Goal: Task Accomplishment & Management: Manage account settings

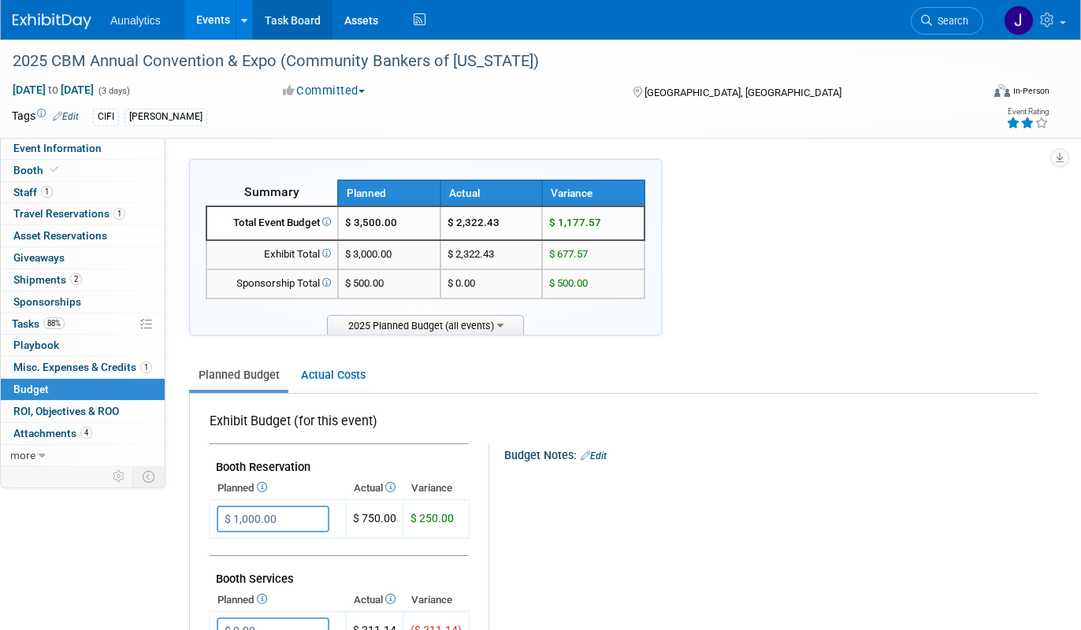
click at [295, 26] on link "Task Board" at bounding box center [293, 19] width 80 height 39
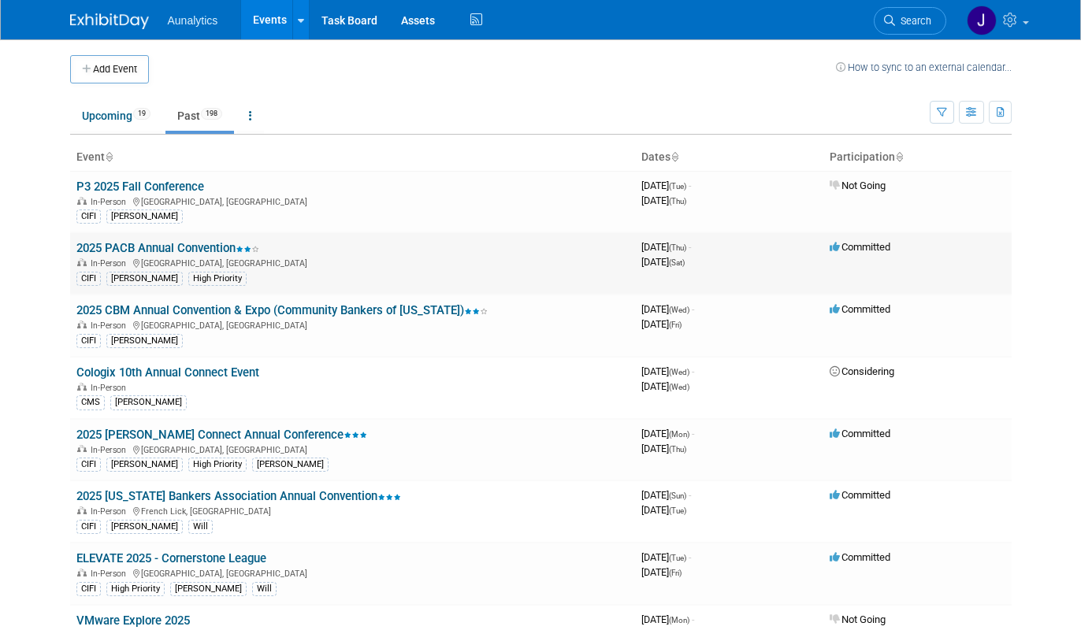
click at [186, 239] on td "2025 PACB Annual Convention In-Person [GEOGRAPHIC_DATA], [GEOGRAPHIC_DATA] CIFI…" at bounding box center [352, 263] width 565 height 62
click at [186, 246] on link "2025 PACB Annual Convention" at bounding box center [167, 248] width 183 height 14
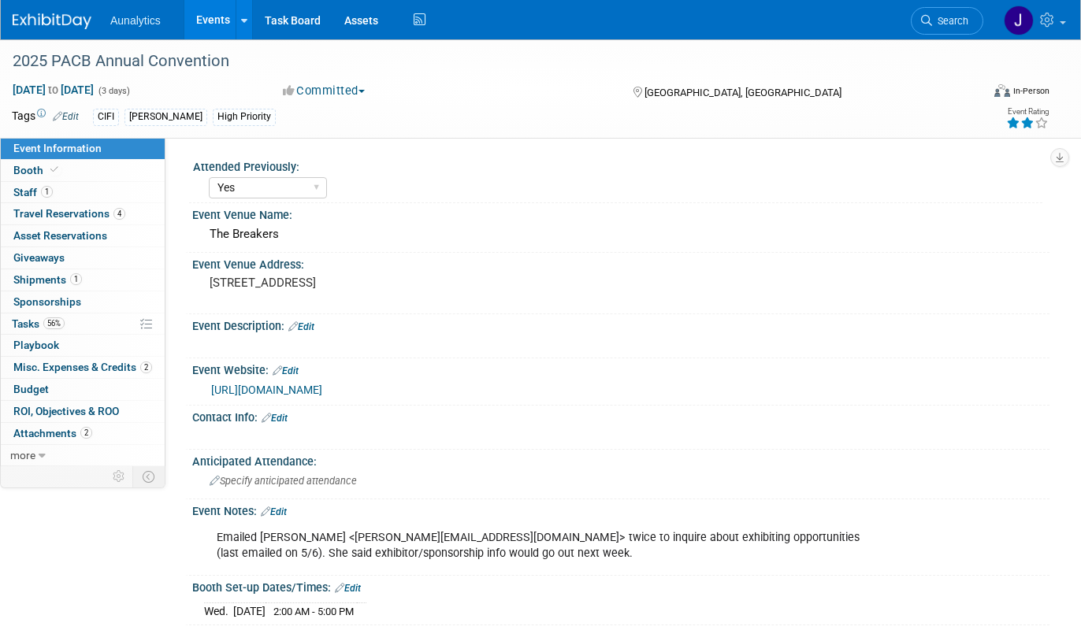
select select "Yes"
click at [72, 321] on link "56% Tasks 56%" at bounding box center [83, 323] width 164 height 21
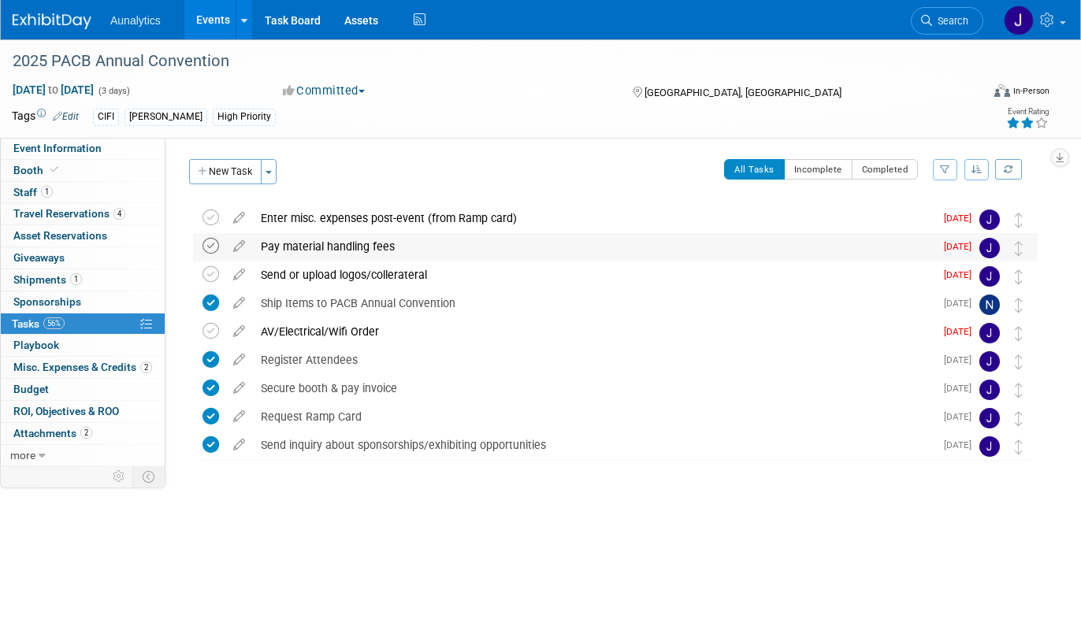
click at [210, 249] on icon at bounding box center [210, 246] width 17 height 17
click at [212, 272] on icon at bounding box center [210, 274] width 17 height 17
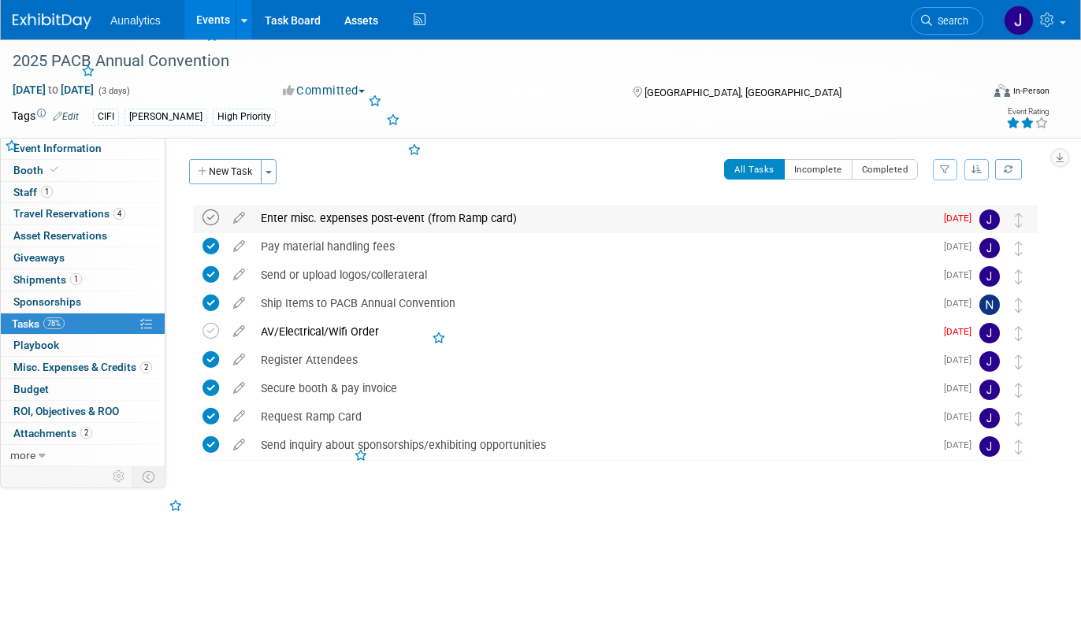
click at [210, 217] on icon at bounding box center [210, 218] width 17 height 17
click at [209, 332] on icon at bounding box center [210, 331] width 17 height 17
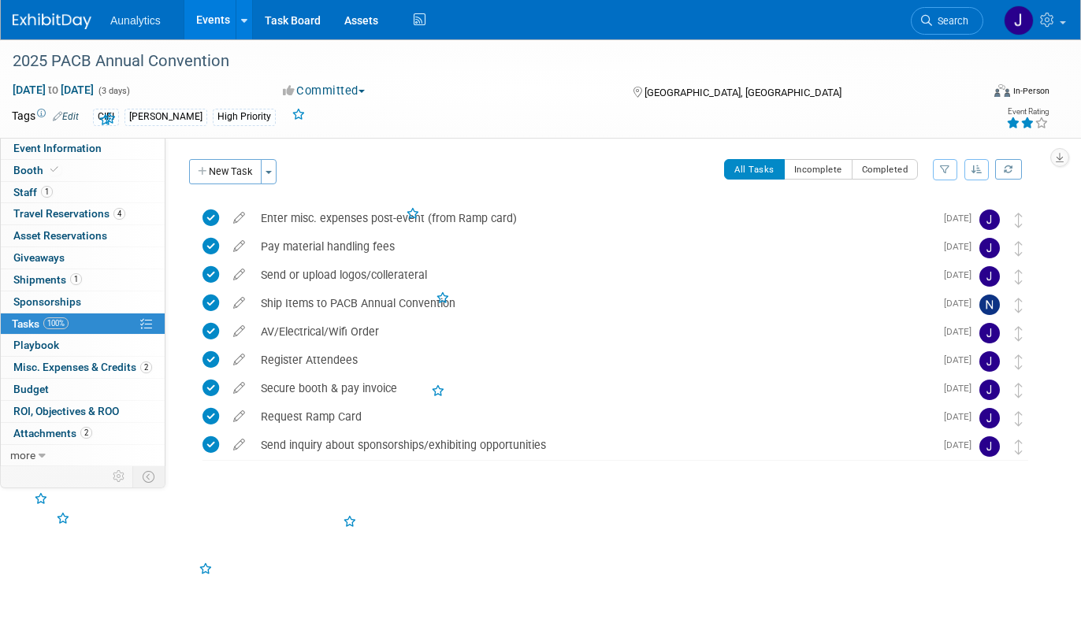
click at [205, 20] on link "Events" at bounding box center [212, 19] width 57 height 39
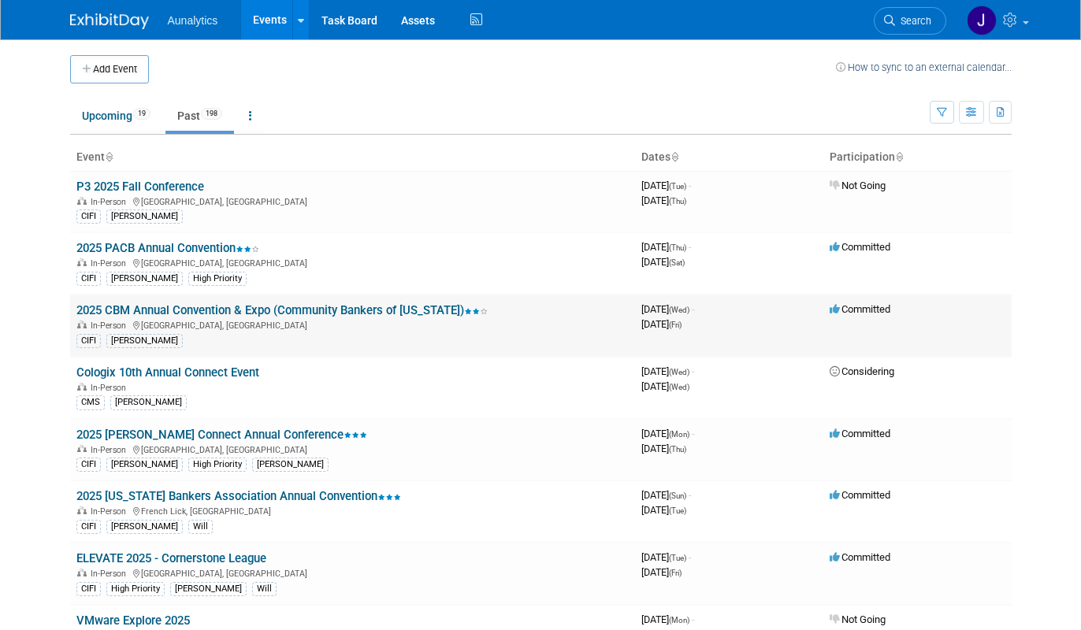
click at [176, 313] on link "2025 CBM Annual Convention & Expo (Community Bankers of [US_STATE])" at bounding box center [281, 310] width 411 height 14
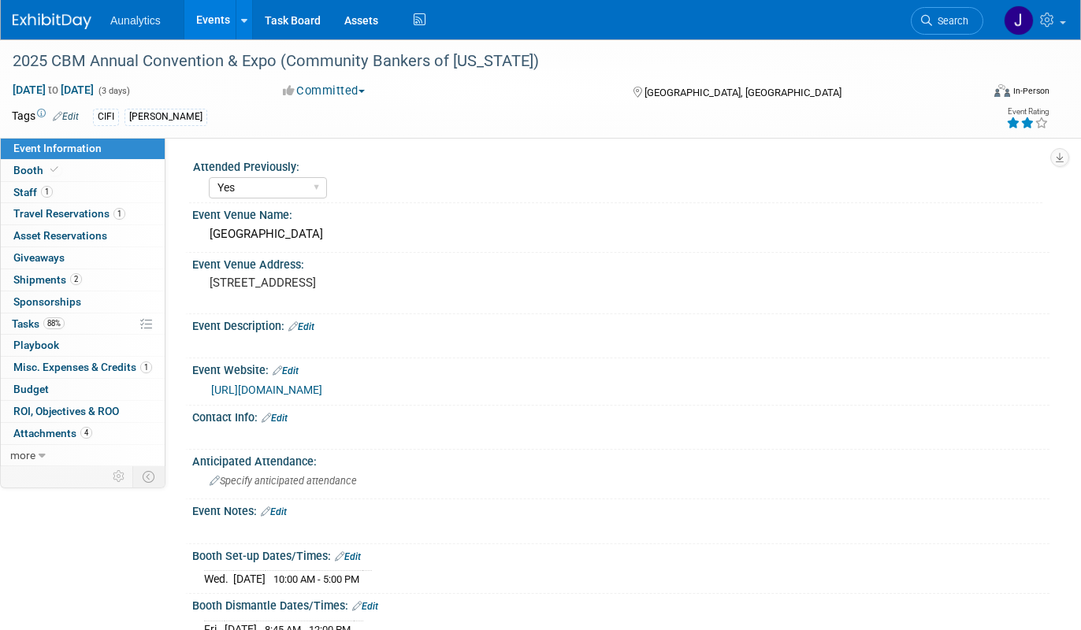
select select "Yes"
click at [77, 329] on link "88% Tasks 88%" at bounding box center [83, 323] width 164 height 21
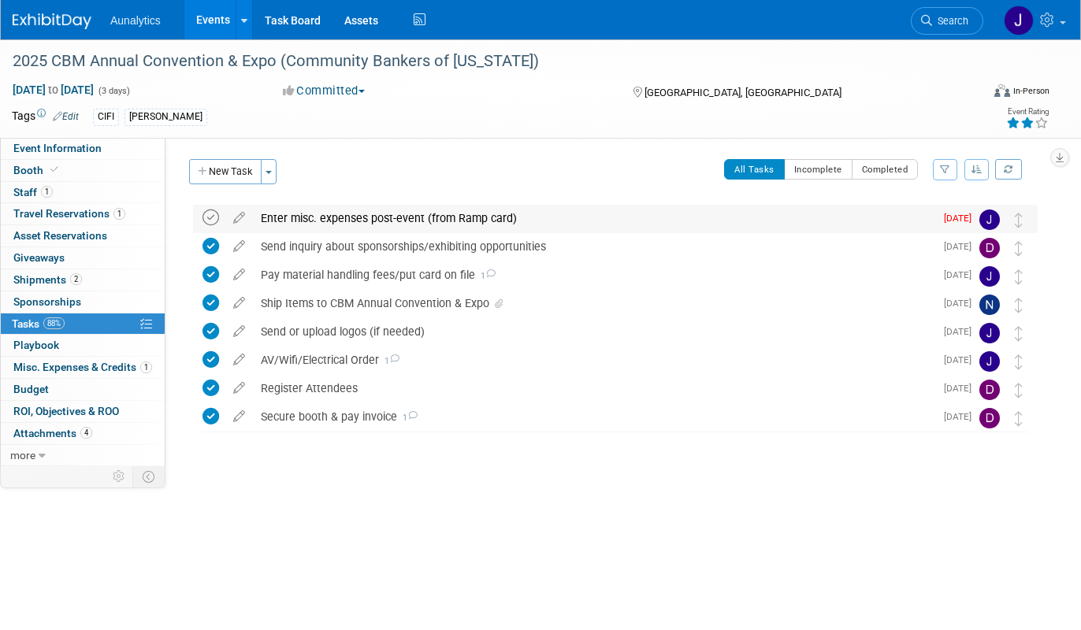
click at [209, 214] on icon at bounding box center [210, 218] width 17 height 17
click at [203, 24] on link "Events" at bounding box center [212, 19] width 57 height 39
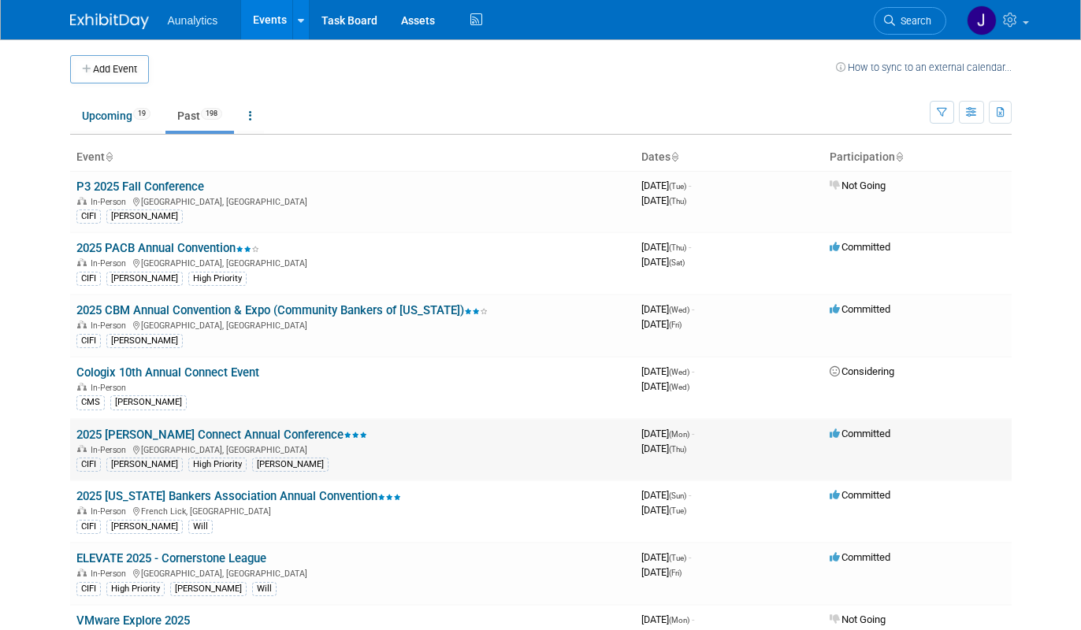
click at [199, 428] on link "2025 [PERSON_NAME] Connect Annual Conference" at bounding box center [221, 435] width 291 height 14
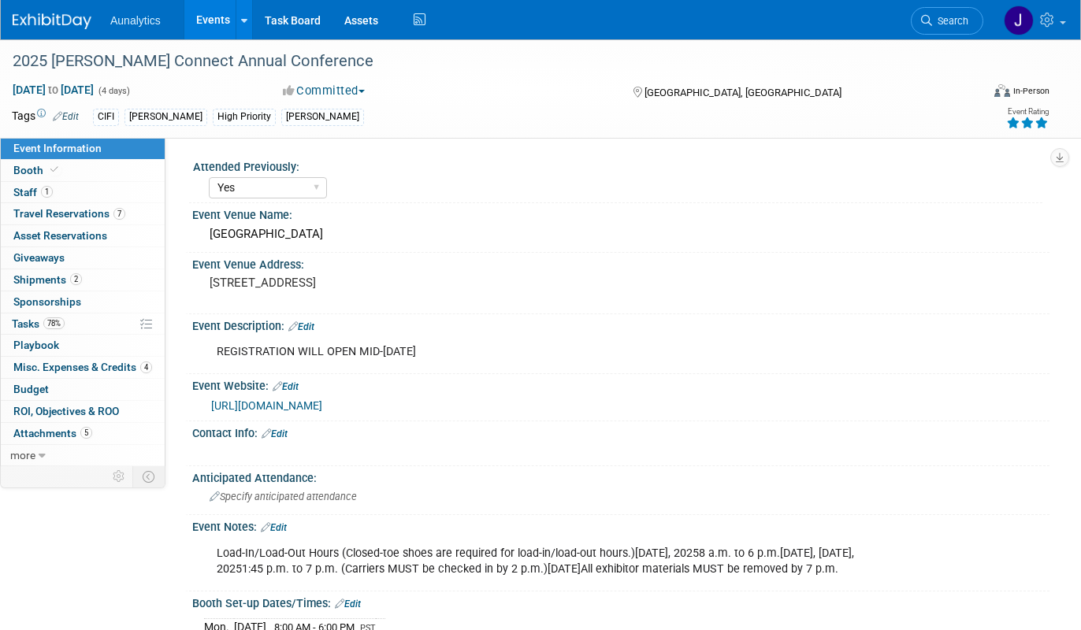
select select "Yes"
click at [72, 325] on link "78% Tasks 78%" at bounding box center [83, 323] width 164 height 21
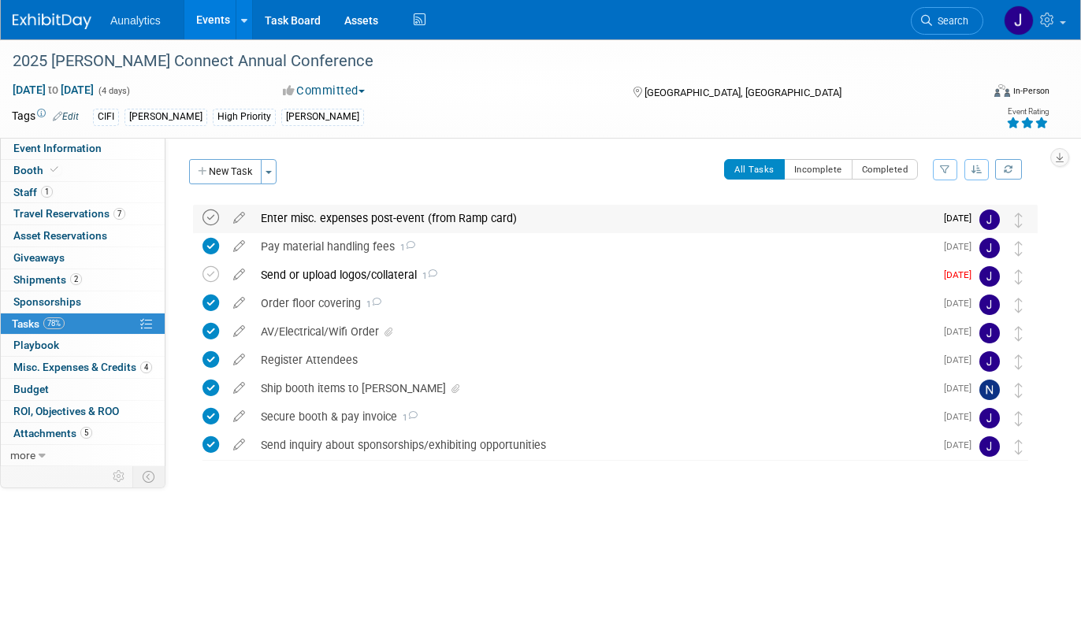
click at [213, 214] on icon at bounding box center [210, 218] width 17 height 17
click at [213, 274] on icon at bounding box center [210, 274] width 17 height 17
click at [215, 28] on link "Events" at bounding box center [212, 19] width 57 height 39
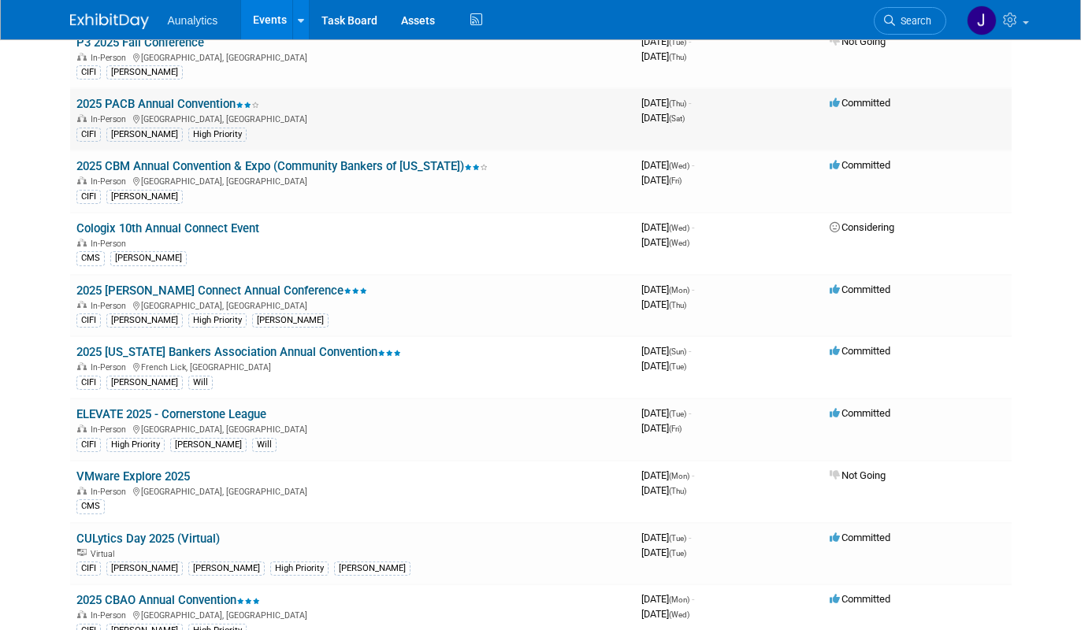
scroll to position [191, 0]
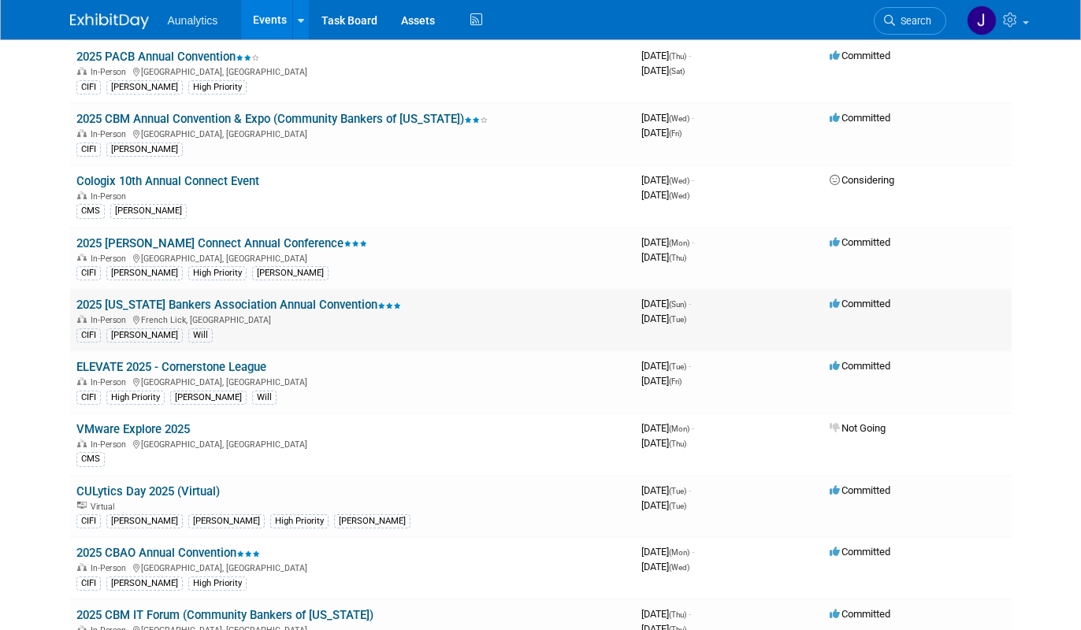
click at [189, 302] on link "2025 [US_STATE] Bankers Association Annual Convention" at bounding box center [238, 305] width 325 height 14
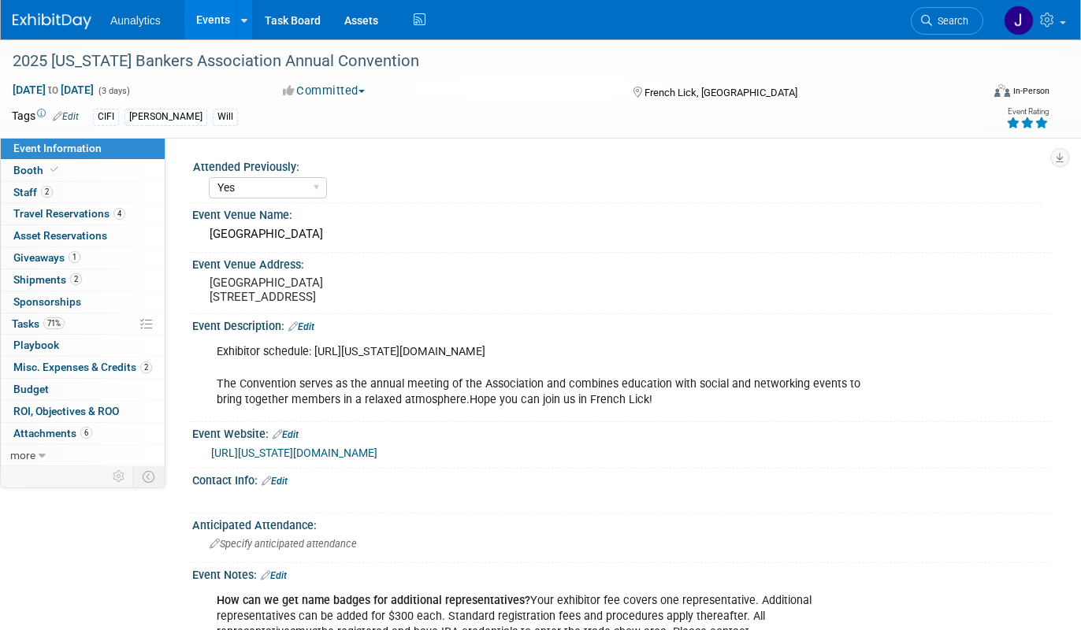
select select "Yes"
select select "CIFI Sales"
select select "Financial"
select select "Bank"
select select "State"
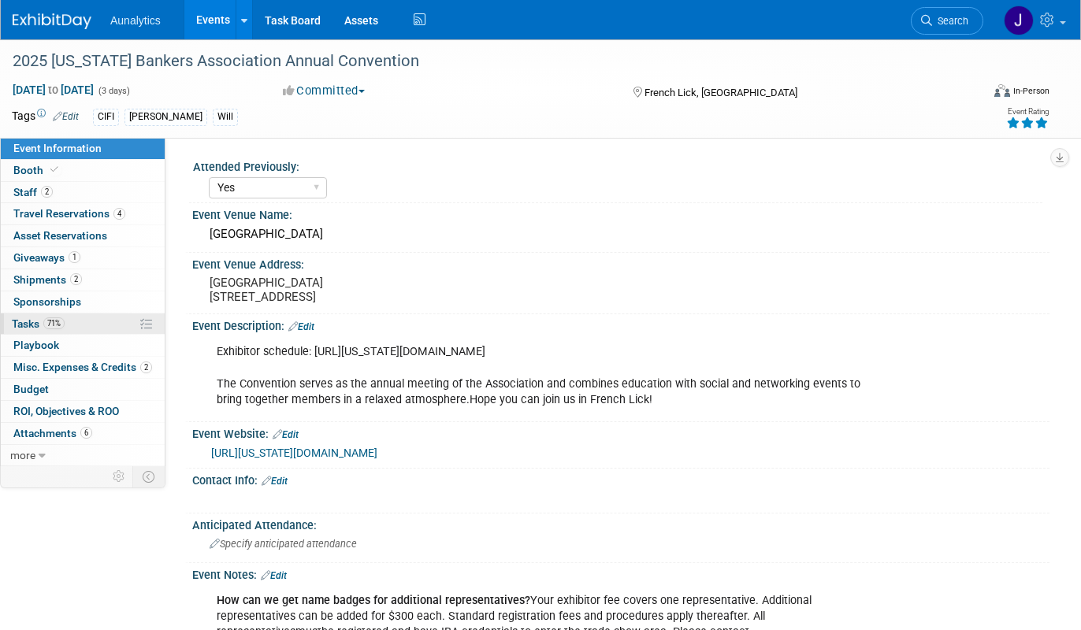
click at [65, 321] on span "71%" at bounding box center [53, 323] width 21 height 12
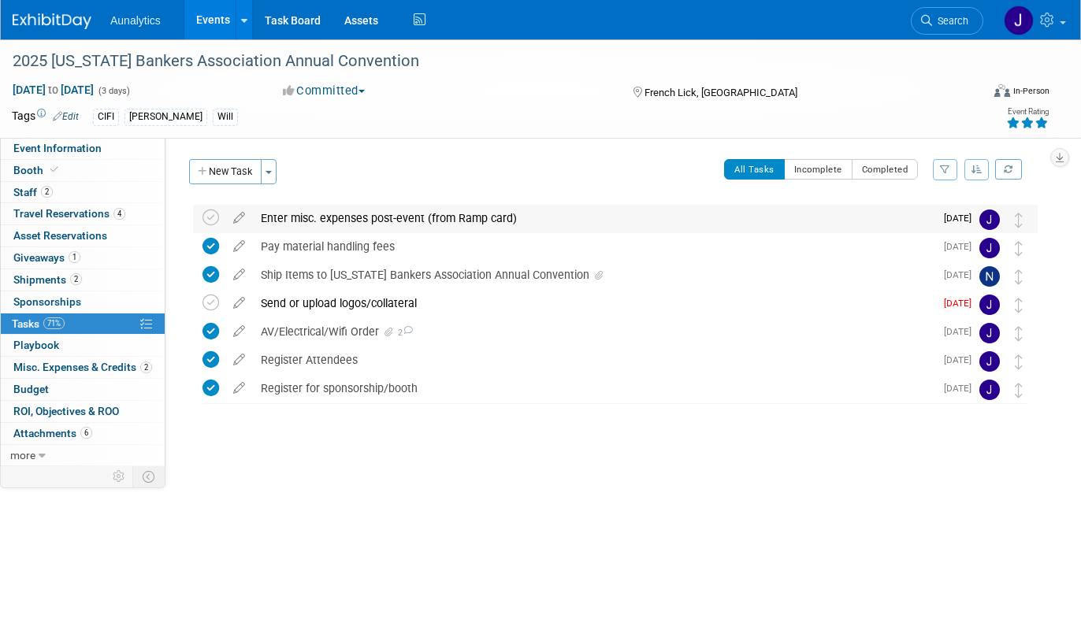
click at [220, 217] on td at bounding box center [213, 219] width 23 height 28
click at [215, 217] on icon at bounding box center [210, 218] width 17 height 17
click at [213, 309] on icon at bounding box center [210, 303] width 17 height 17
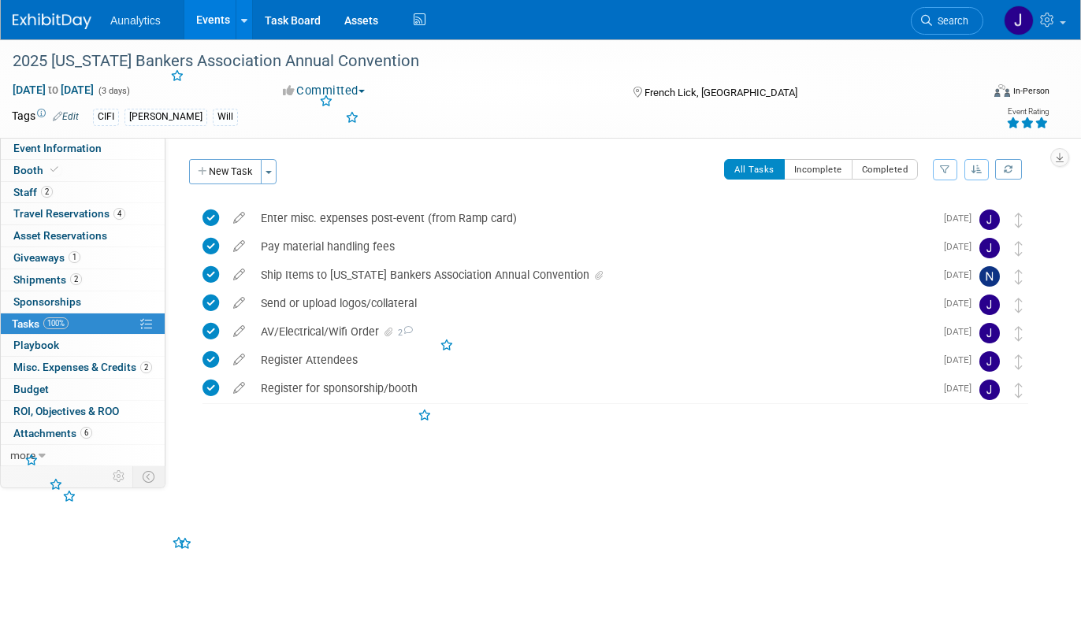
click at [204, 32] on link "Events" at bounding box center [212, 19] width 57 height 39
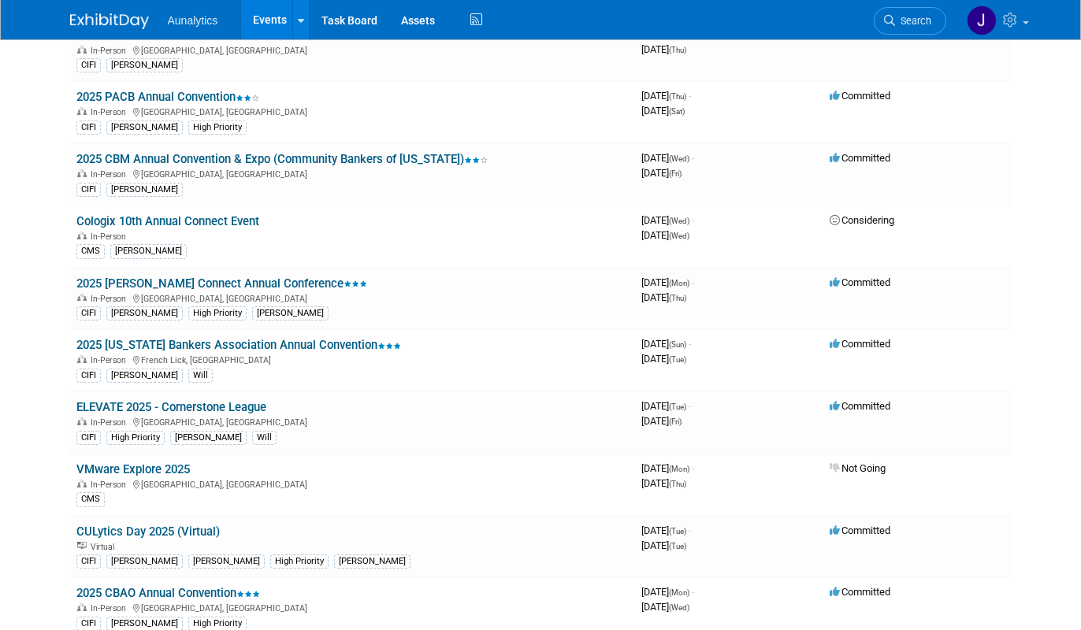
scroll to position [160, 0]
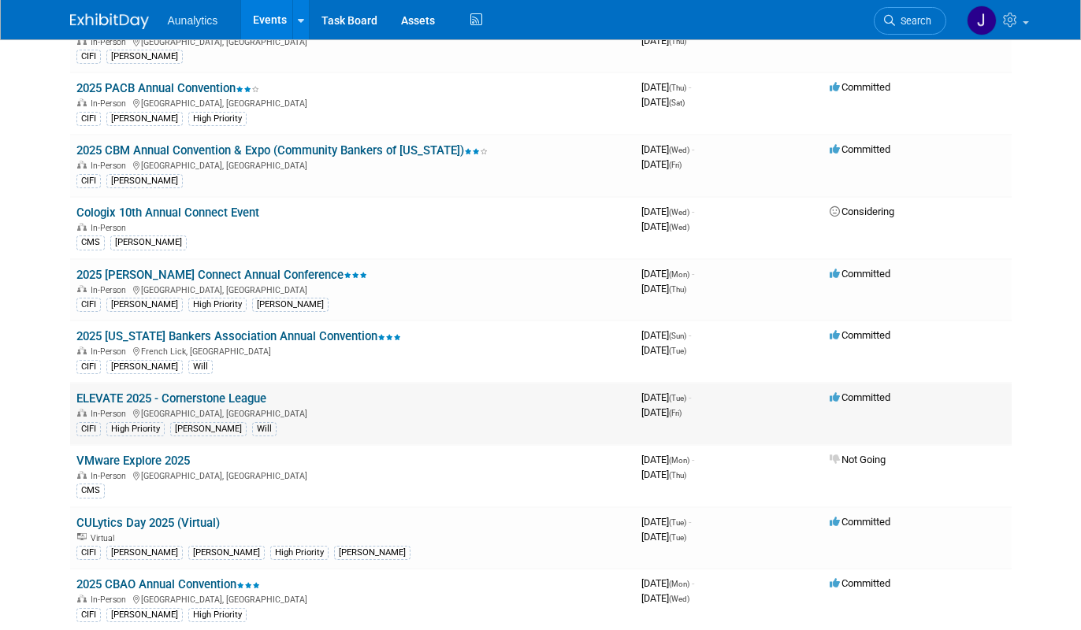
click at [202, 405] on link "ELEVATE 2025 - Cornerstone League" at bounding box center [171, 398] width 190 height 14
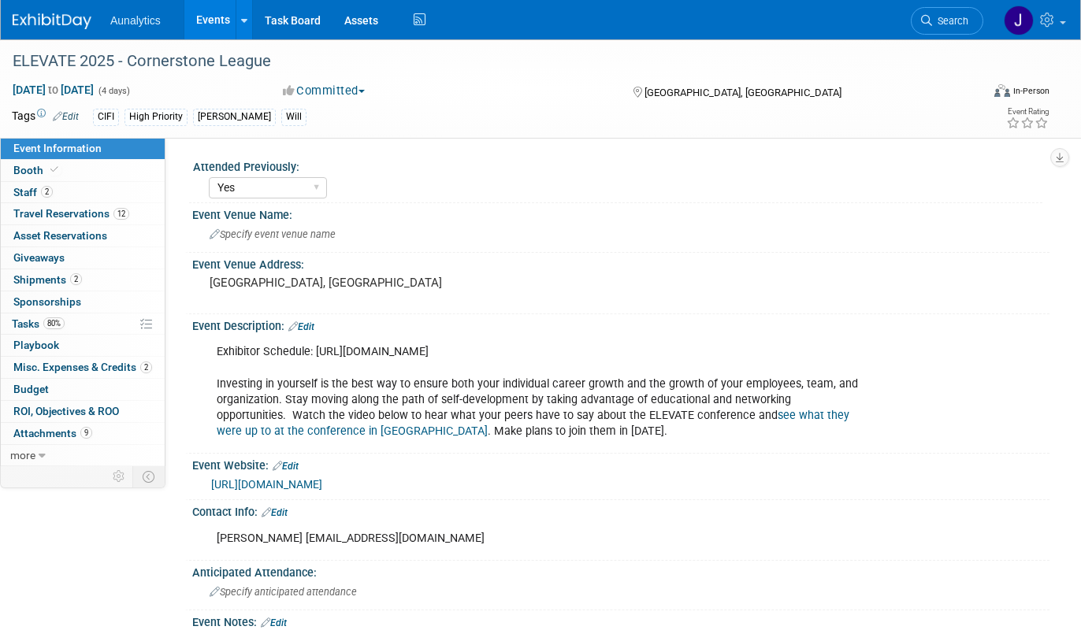
select select "Yes"
select select "Financial"
select select "Credit Union"
select select "Regional"
select select "Submitted"
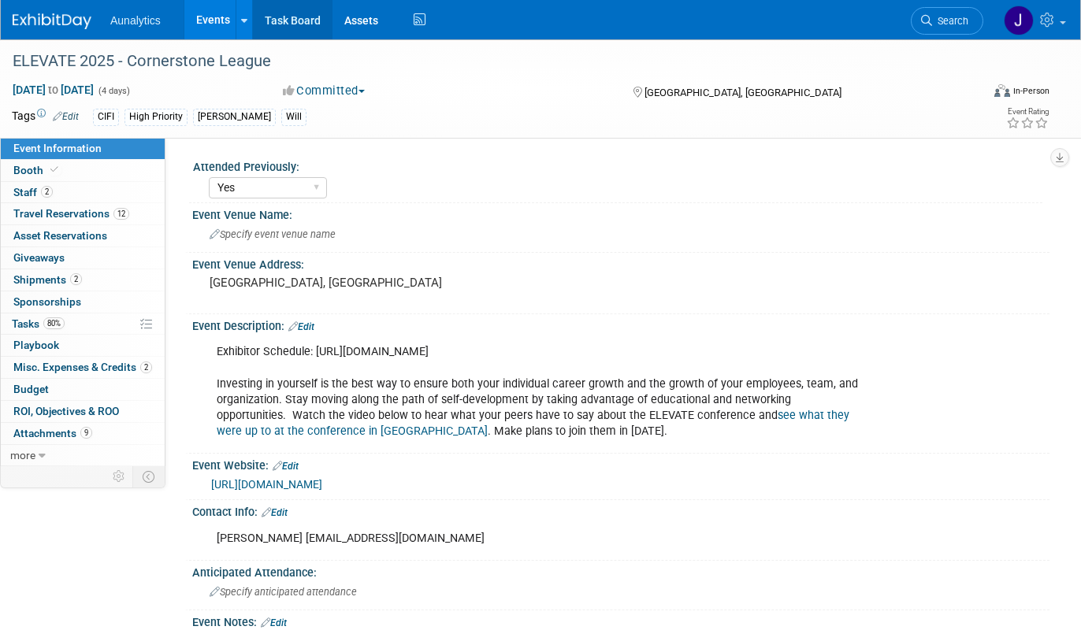
click at [296, 20] on link "Task Board" at bounding box center [293, 19] width 80 height 39
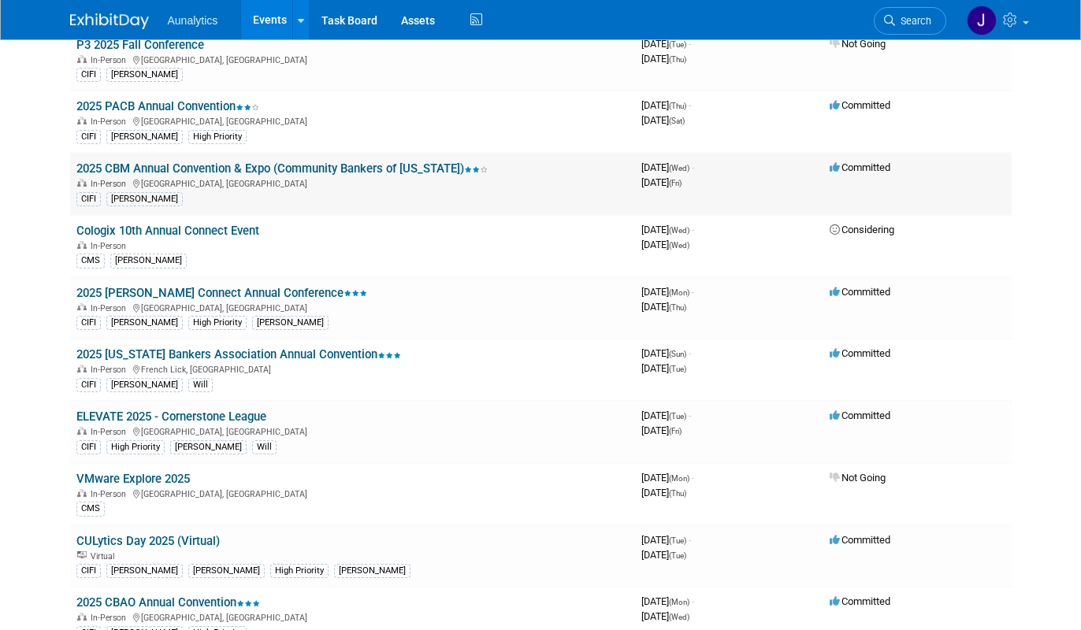
scroll to position [140, 0]
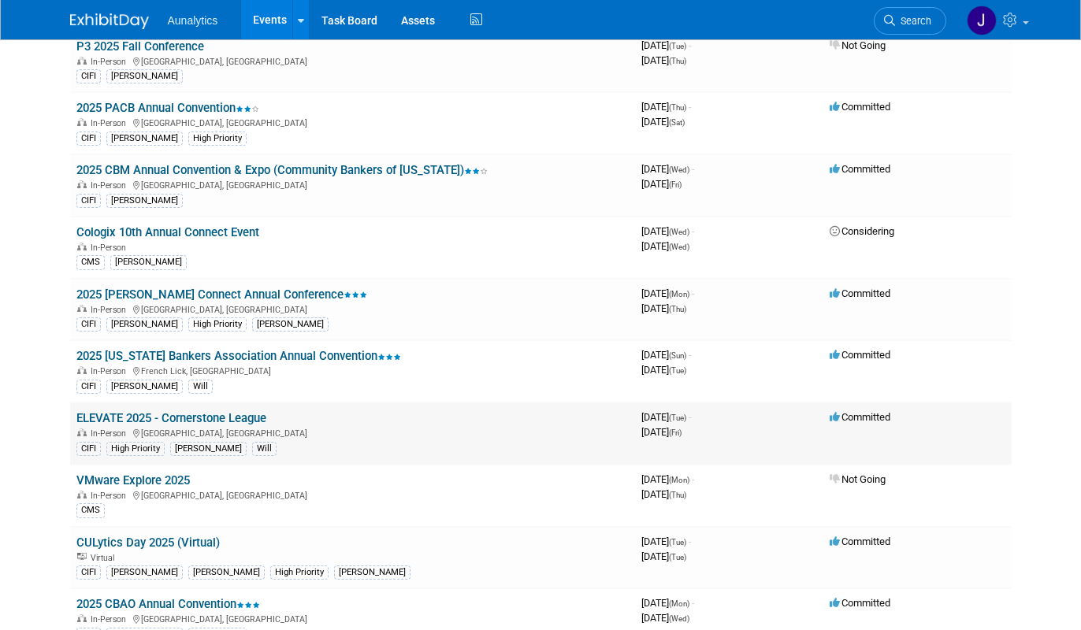
click at [176, 418] on link "ELEVATE 2025 - Cornerstone League" at bounding box center [171, 418] width 190 height 14
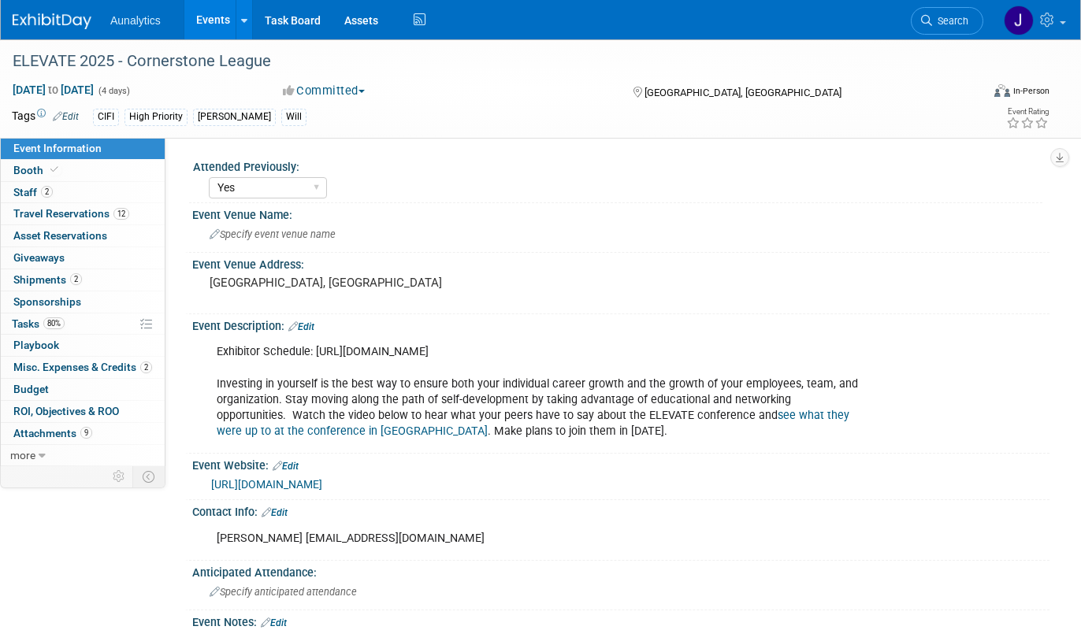
select select "Yes"
select select "Financial"
select select "Credit Union"
select select "Regional"
select select "Submitted"
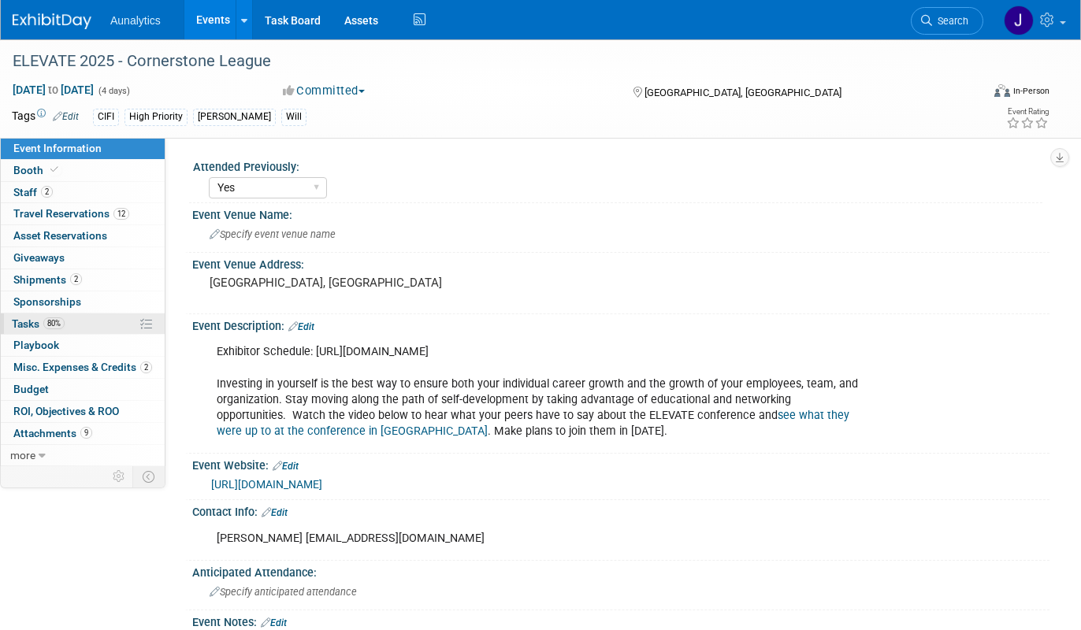
click at [67, 323] on link "80% Tasks 80%" at bounding box center [83, 323] width 164 height 21
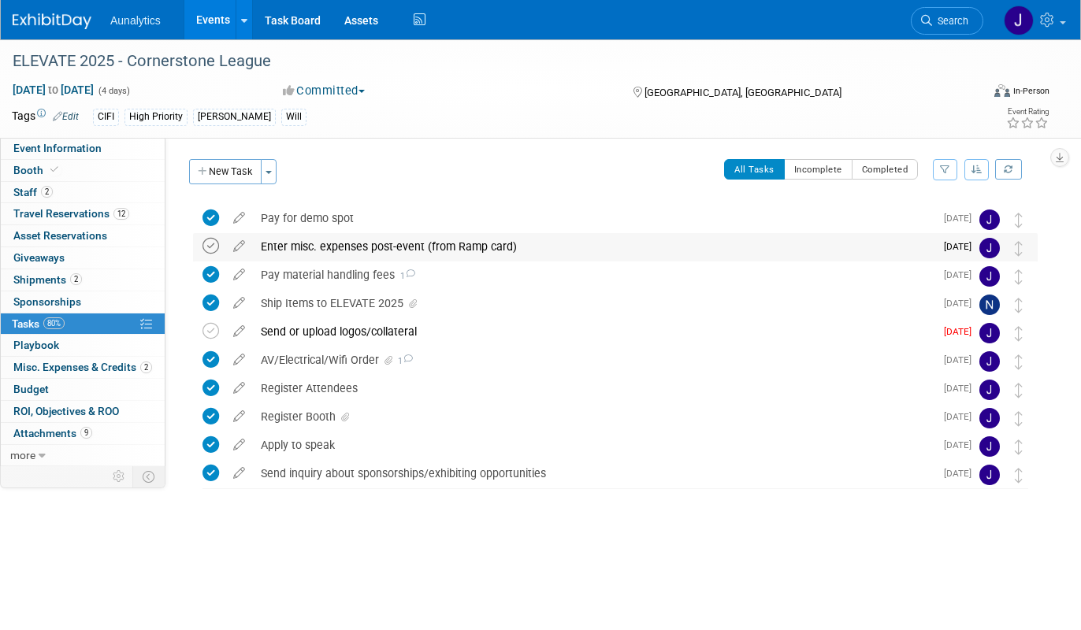
click at [210, 248] on icon at bounding box center [210, 246] width 17 height 17
click at [210, 325] on icon at bounding box center [210, 331] width 17 height 17
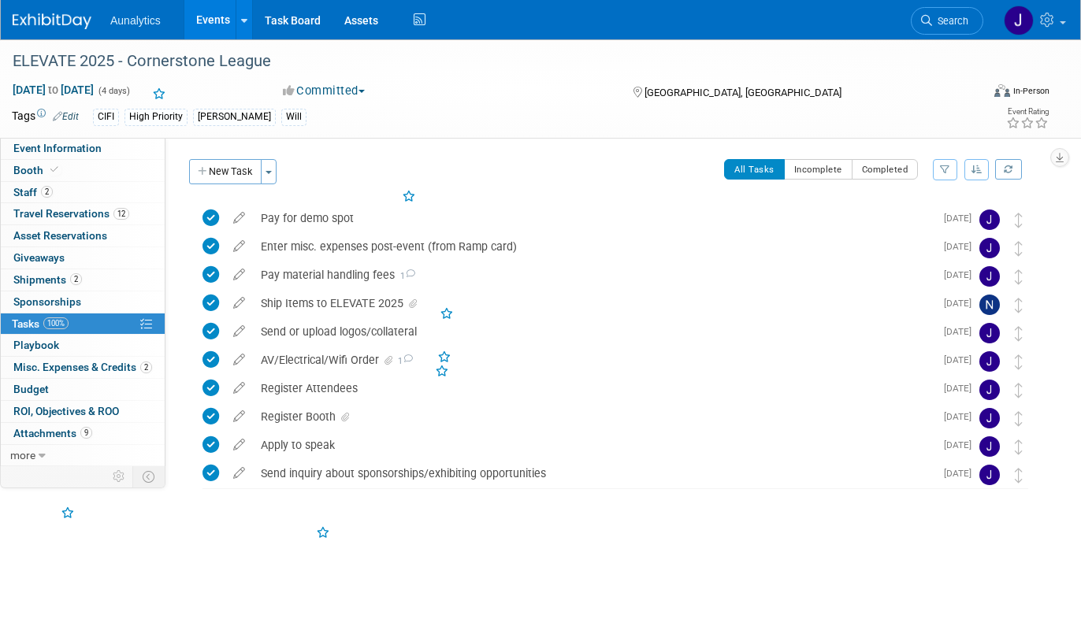
click at [219, 19] on link "Events" at bounding box center [212, 19] width 57 height 39
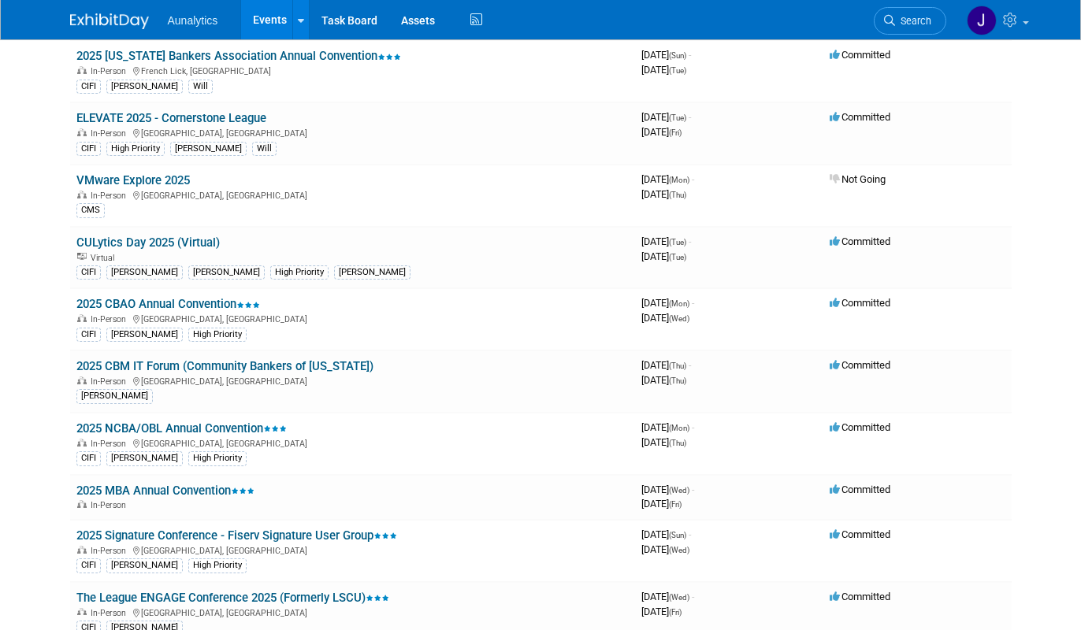
scroll to position [441, 0]
click at [195, 489] on link "2025 MBA Annual Convention" at bounding box center [165, 490] width 178 height 14
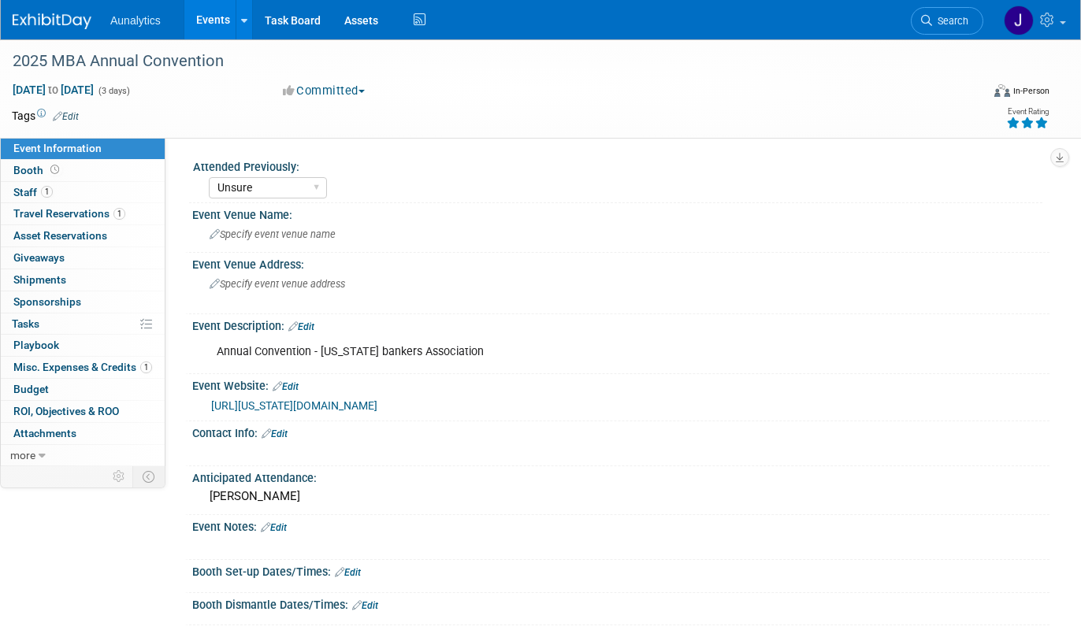
select select "Unsure"
select select "CIFI Sales"
select select "Financial"
select select "Bank"
select select "State"
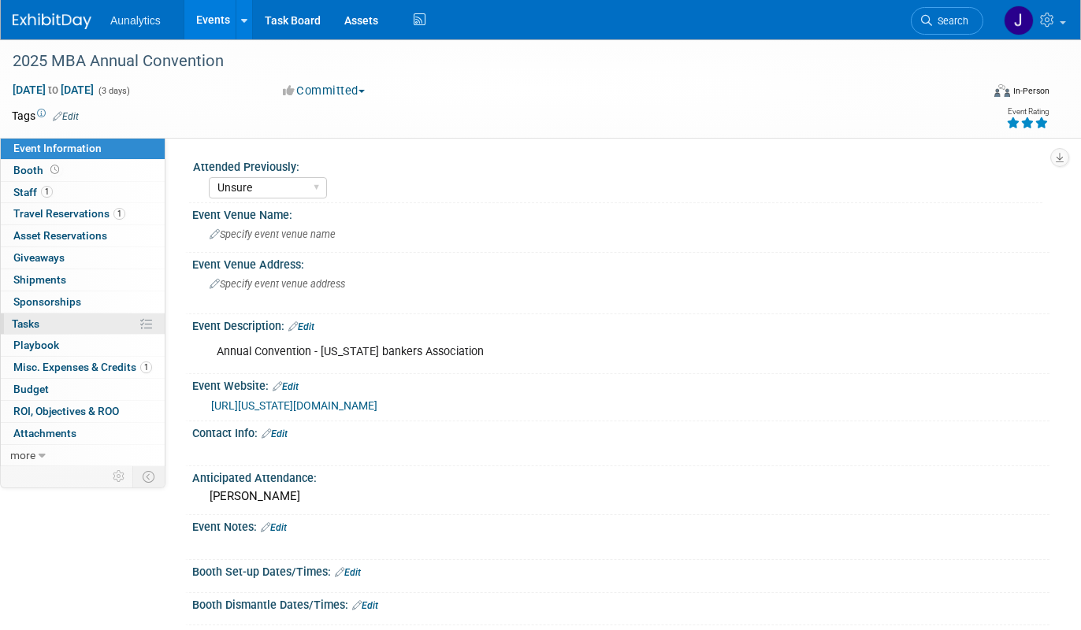
click at [75, 322] on link "0% Tasks 0%" at bounding box center [83, 323] width 164 height 21
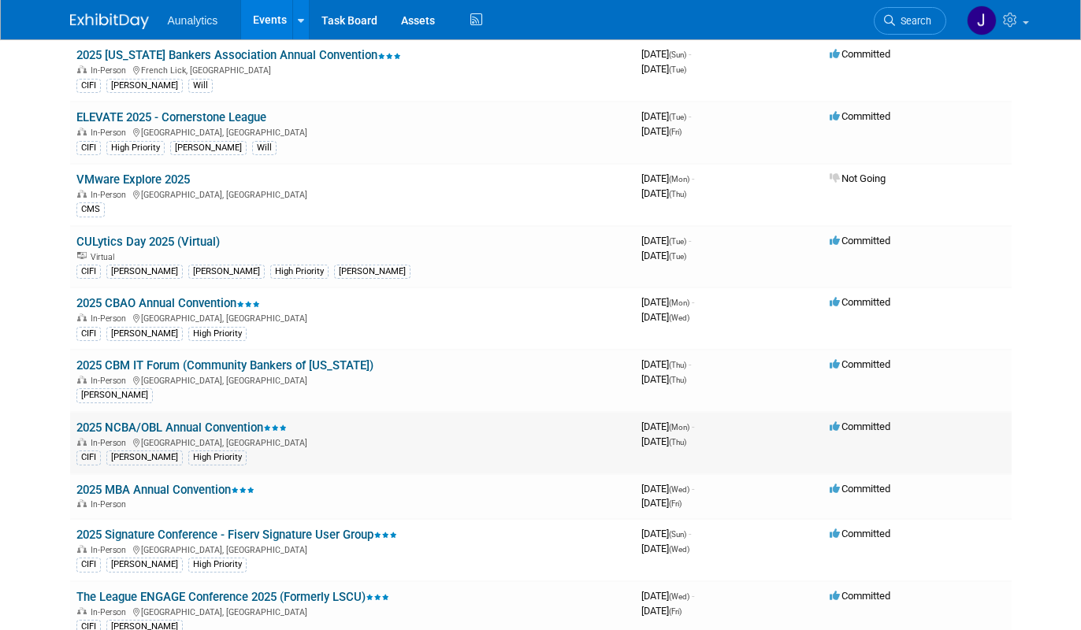
scroll to position [443, 0]
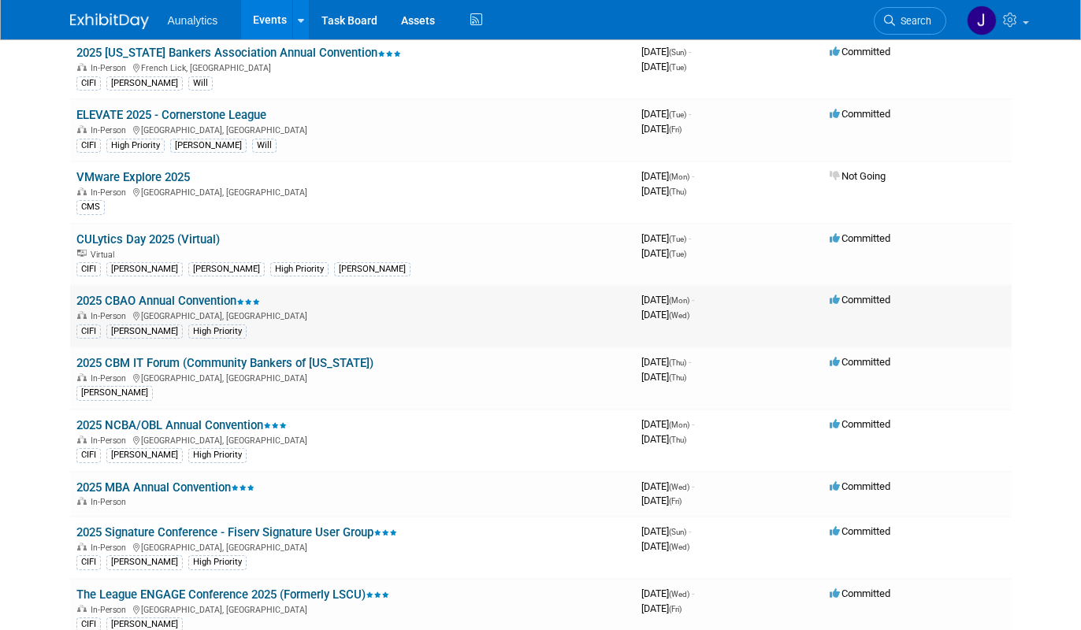
click at [217, 305] on link "2025 CBAO Annual Convention" at bounding box center [168, 301] width 184 height 14
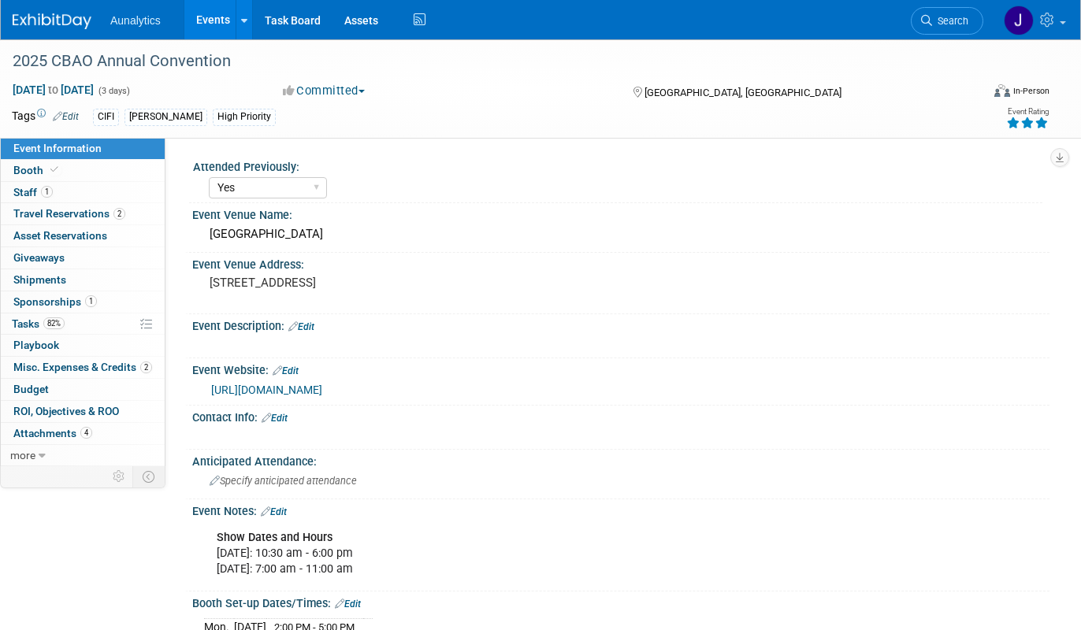
select select "Yes"
click at [87, 328] on link "82% Tasks 82%" at bounding box center [83, 323] width 164 height 21
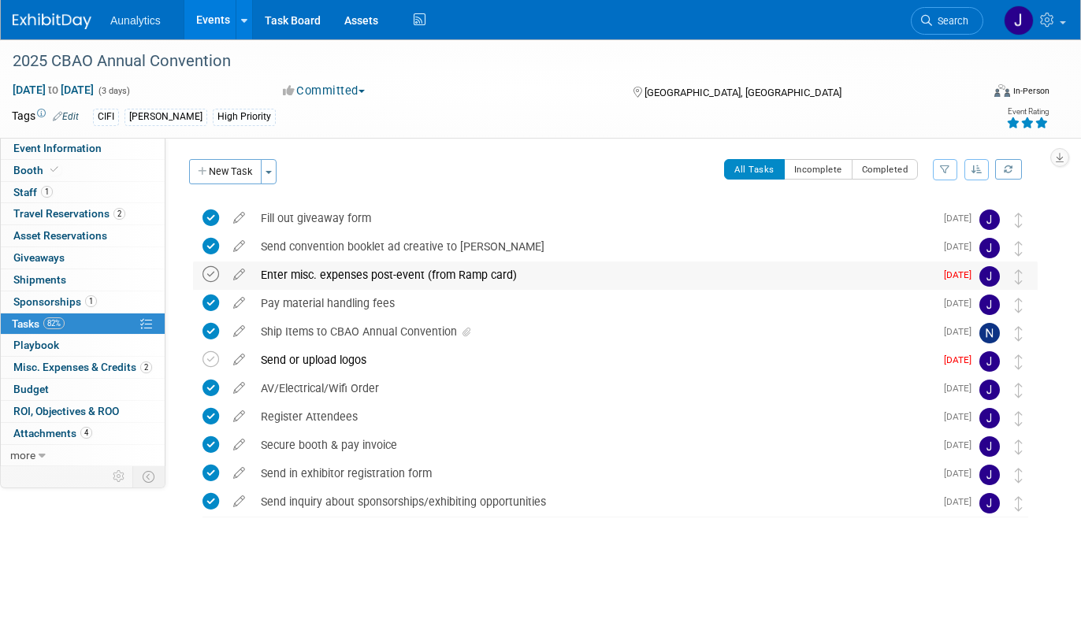
click at [209, 271] on icon at bounding box center [210, 274] width 17 height 17
click at [210, 358] on icon at bounding box center [210, 359] width 17 height 17
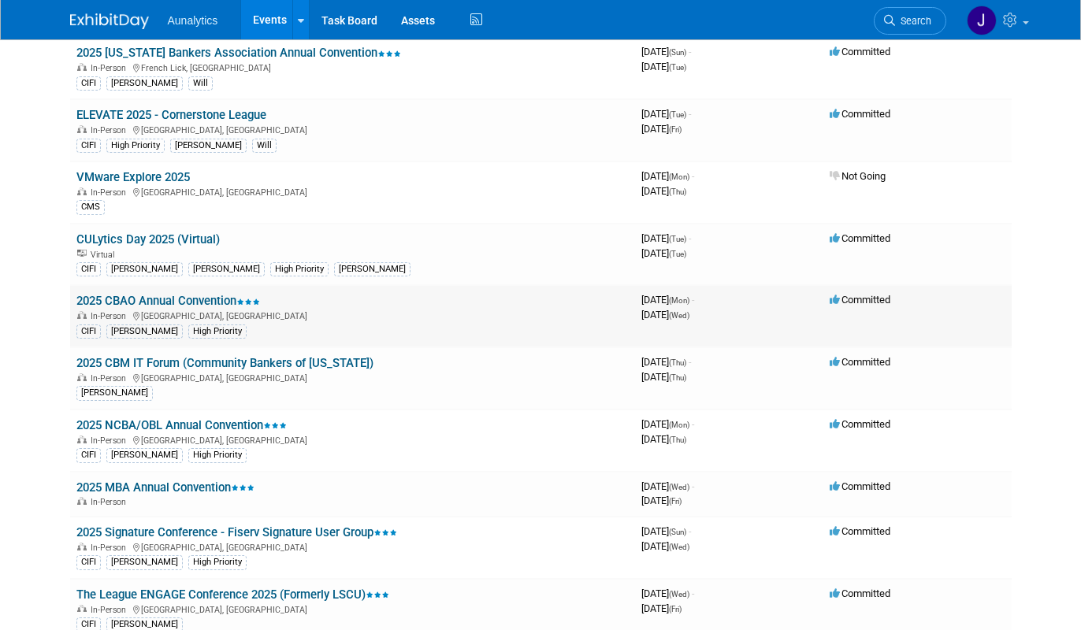
click at [227, 306] on link "2025 CBAO Annual Convention" at bounding box center [168, 301] width 184 height 14
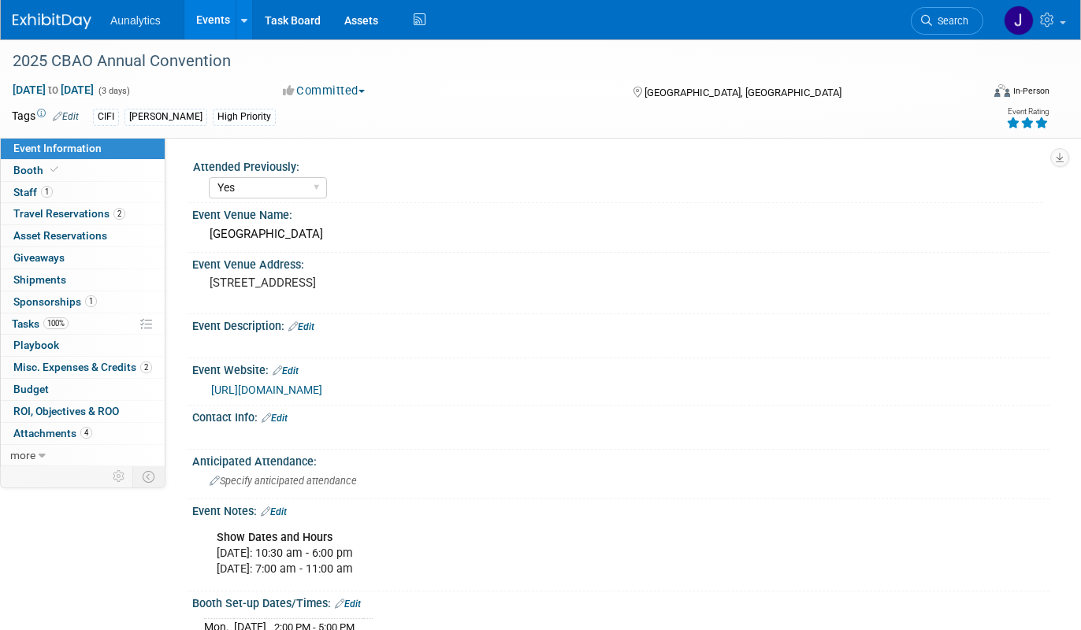
select select "Yes"
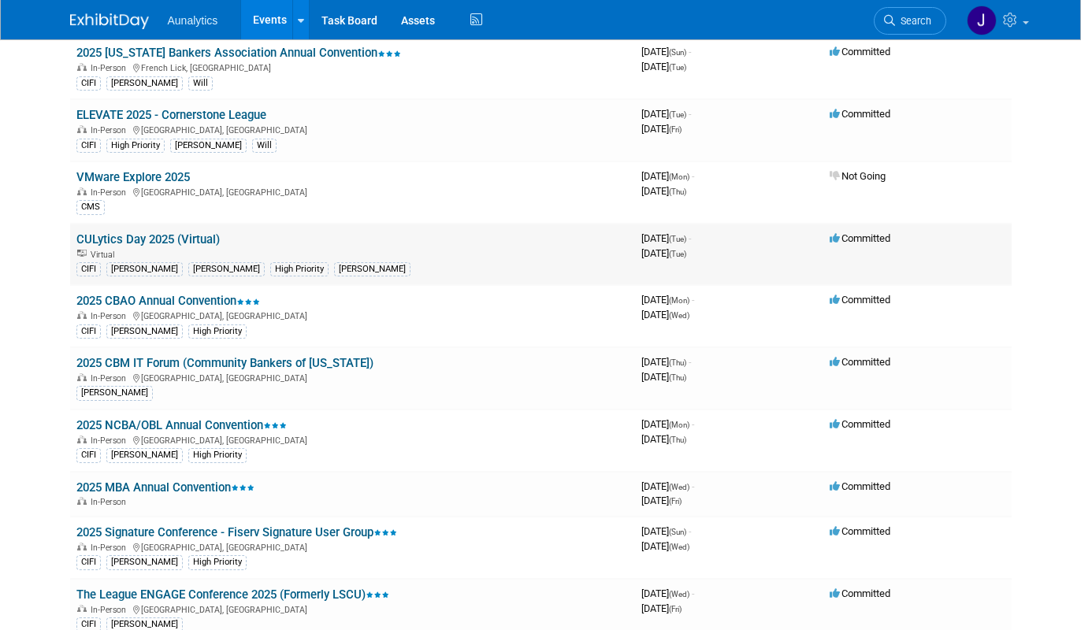
click at [177, 243] on link "CULytics Day 2025 (Virtual)" at bounding box center [147, 239] width 143 height 14
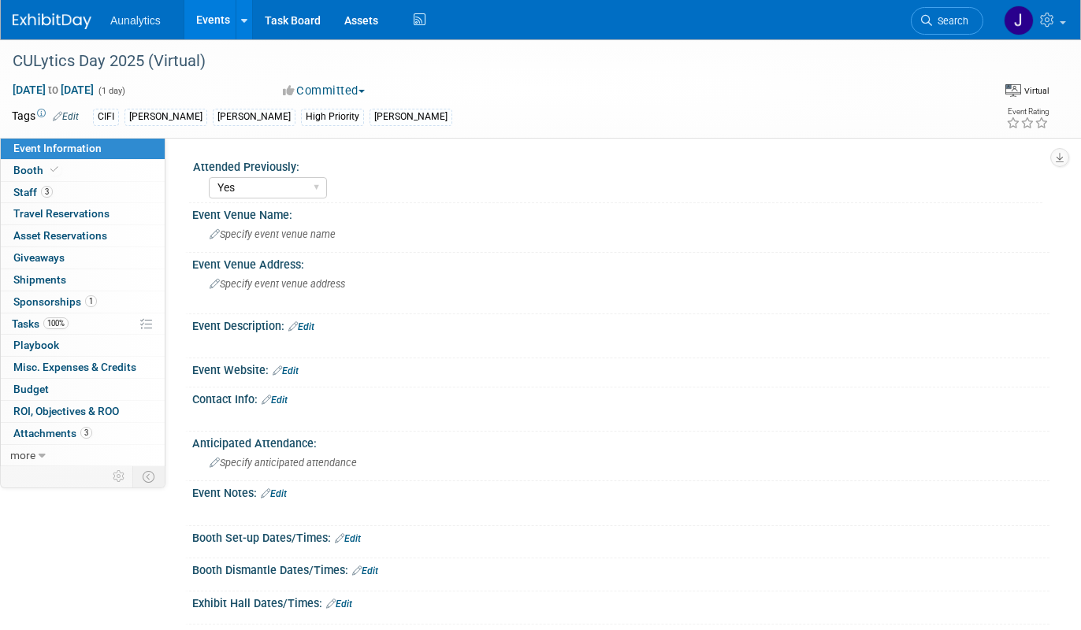
select select "Yes"
select select "Submitted"
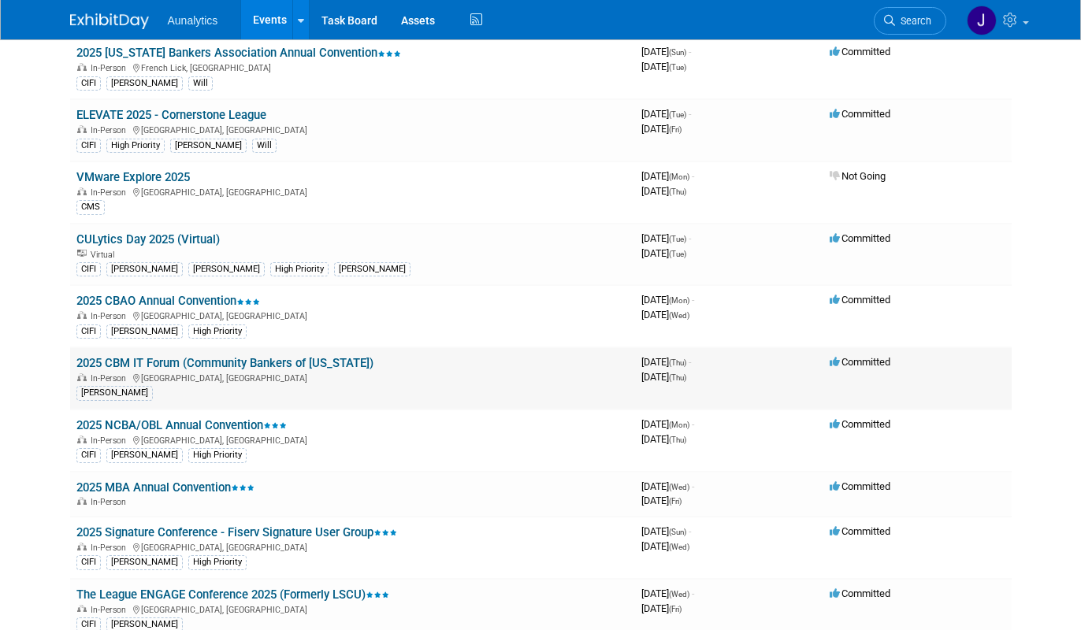
click at [242, 369] on link "2025 CBM IT Forum (Community Bankers of [US_STATE])" at bounding box center [224, 363] width 297 height 14
click at [194, 425] on link "2025 NCBA/OBL Annual Convention" at bounding box center [181, 425] width 210 height 14
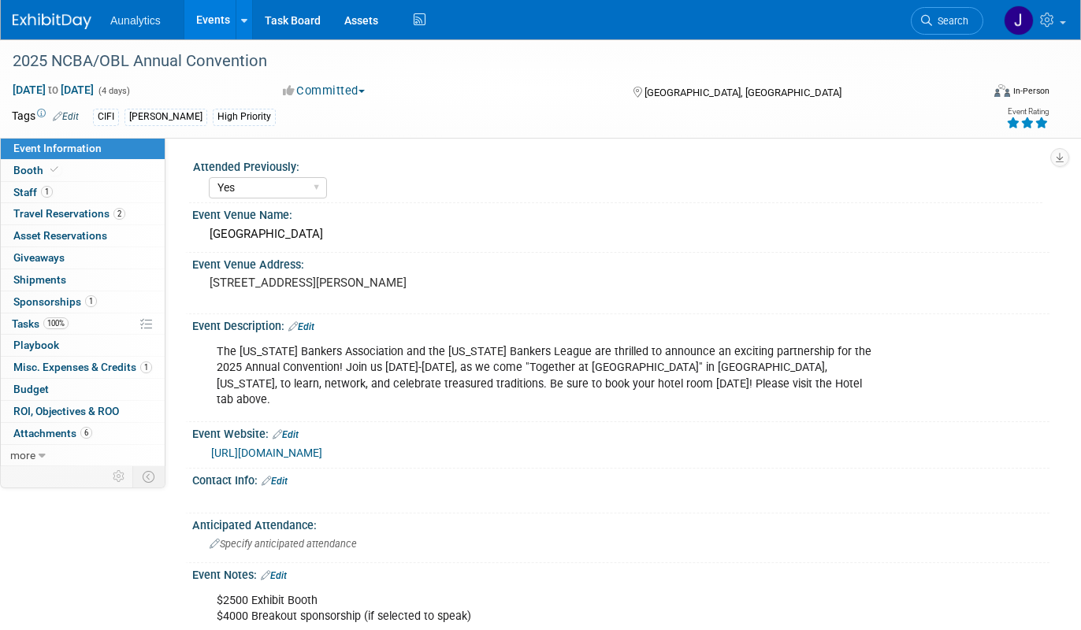
select select "Yes"
select select "CIFI Sales"
select select "Financial"
select select "Bank"
select select "Regional"
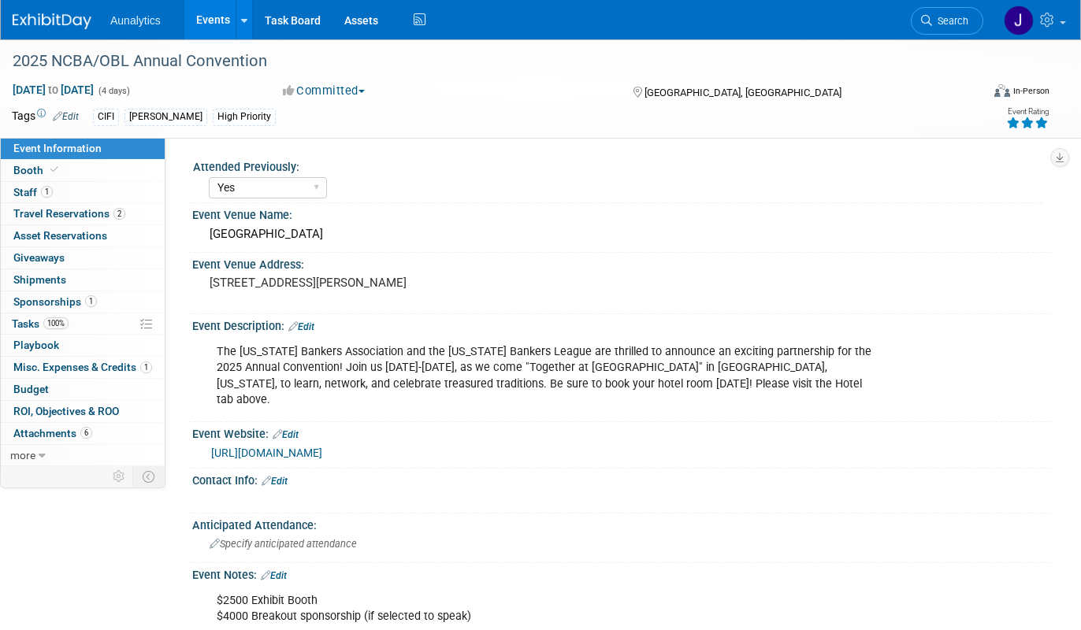
select select "Accepted"
click at [53, 321] on span "100%" at bounding box center [55, 323] width 25 height 12
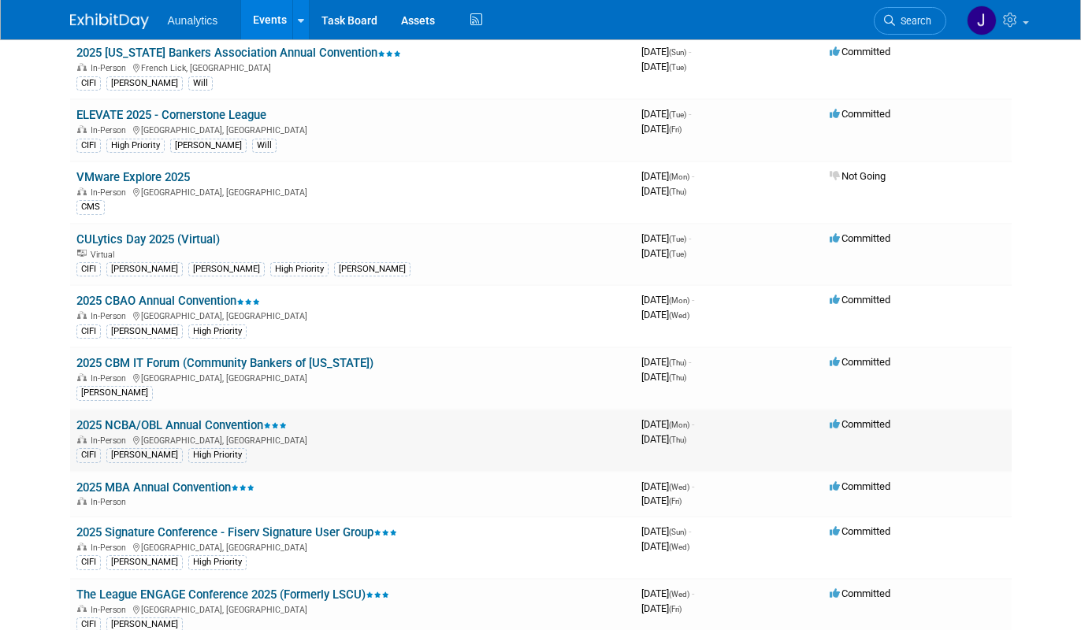
scroll to position [469, 0]
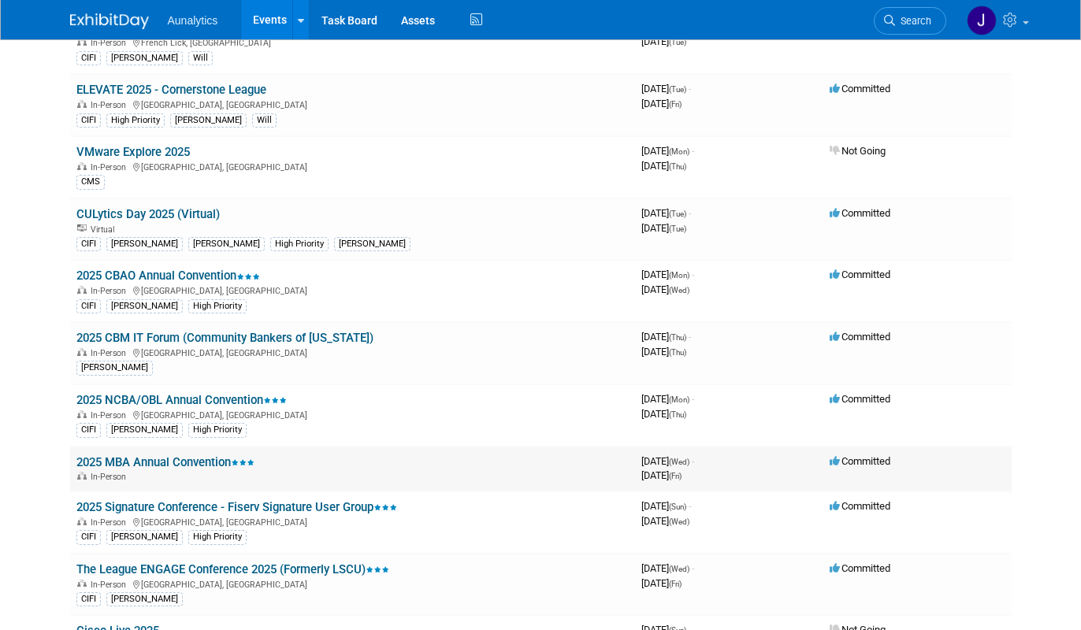
click at [219, 463] on link "2025 MBA Annual Convention" at bounding box center [165, 462] width 178 height 14
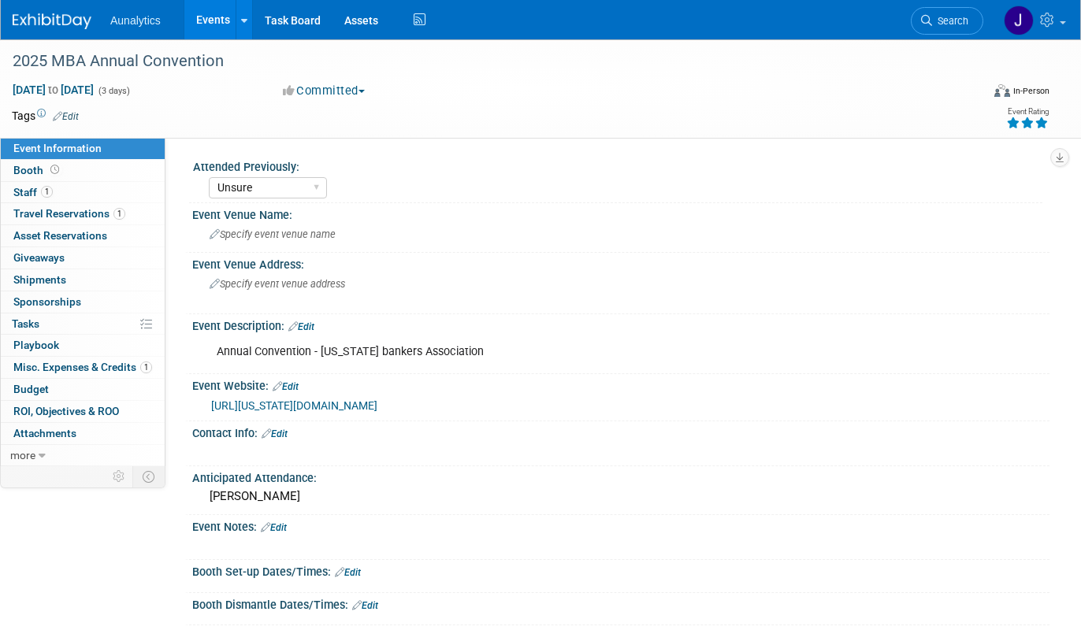
select select "Unsure"
select select "CIFI Sales"
select select "Financial"
select select "Bank"
select select "State"
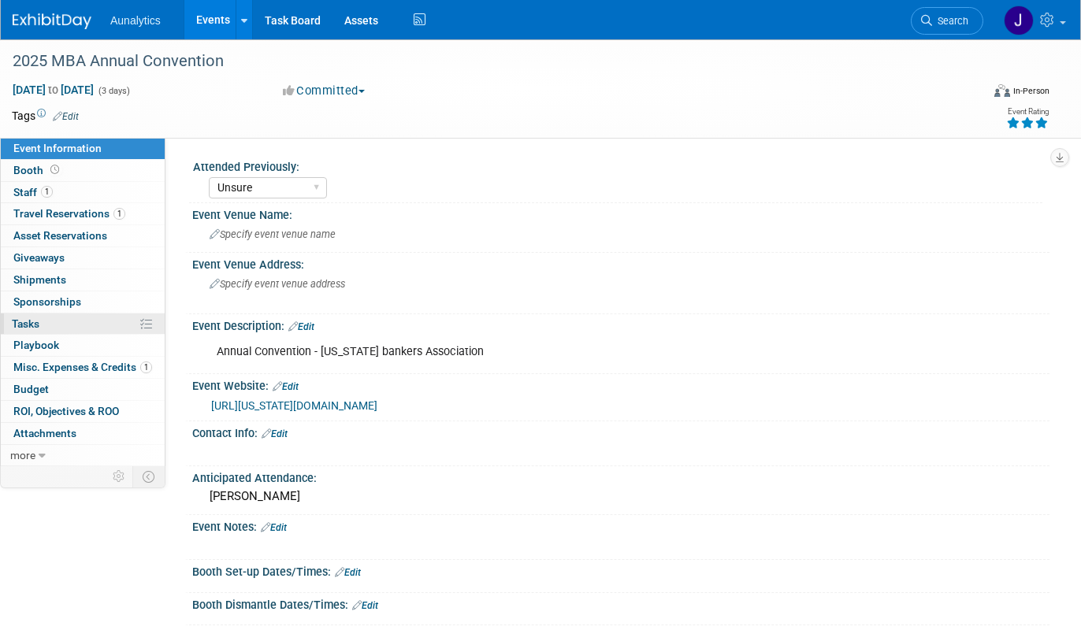
click at [81, 318] on link "0% Tasks 0%" at bounding box center [83, 323] width 164 height 21
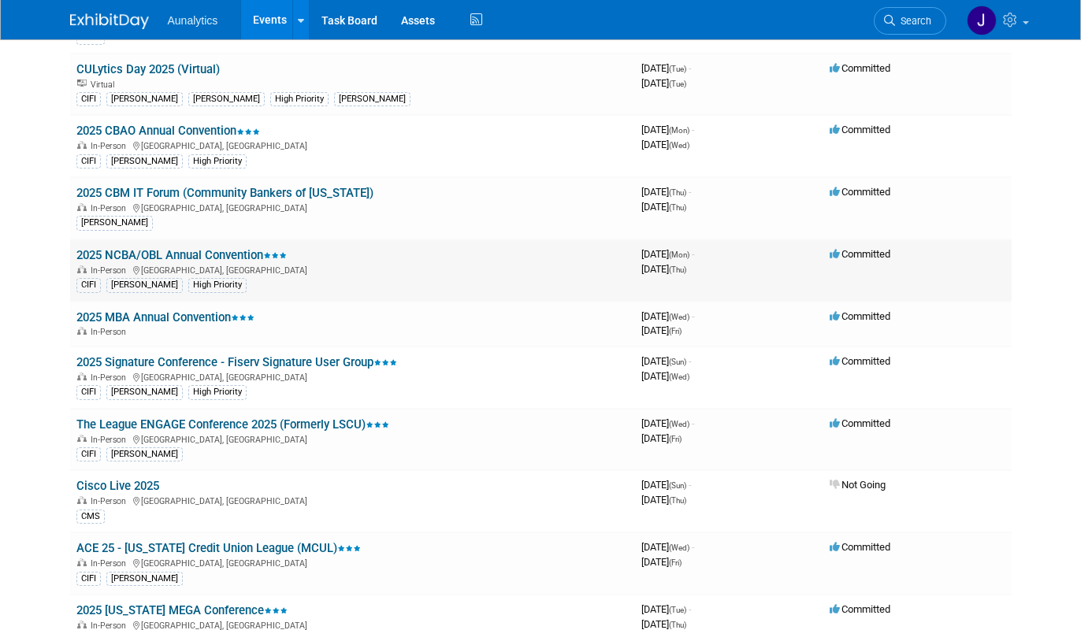
scroll to position [641, 0]
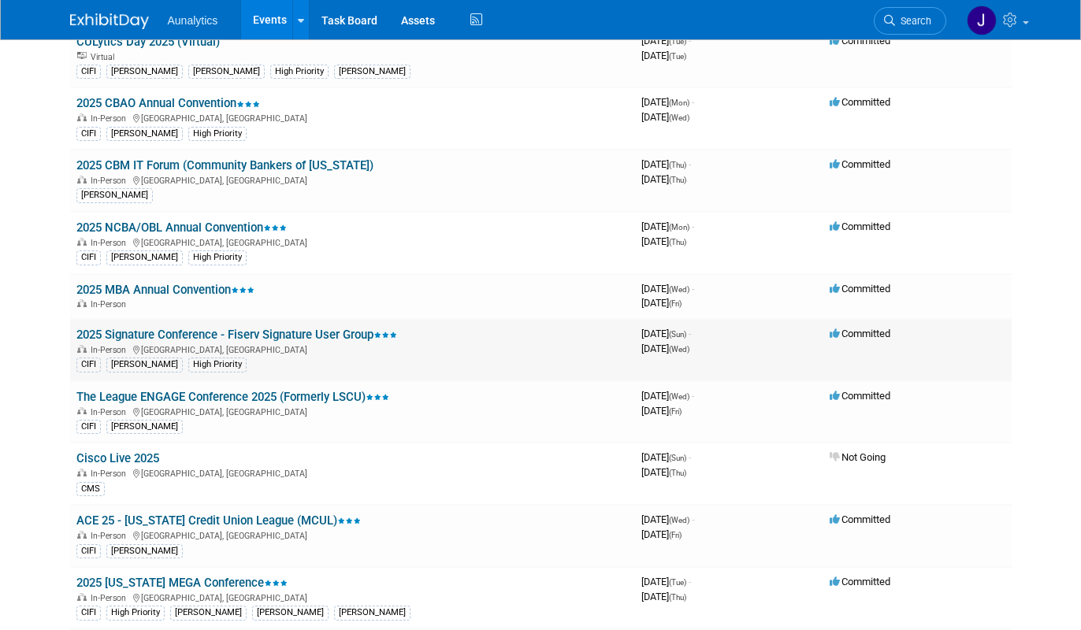
click at [244, 338] on link "2025 Signature Conference - Fiserv Signature User Group" at bounding box center [236, 335] width 321 height 14
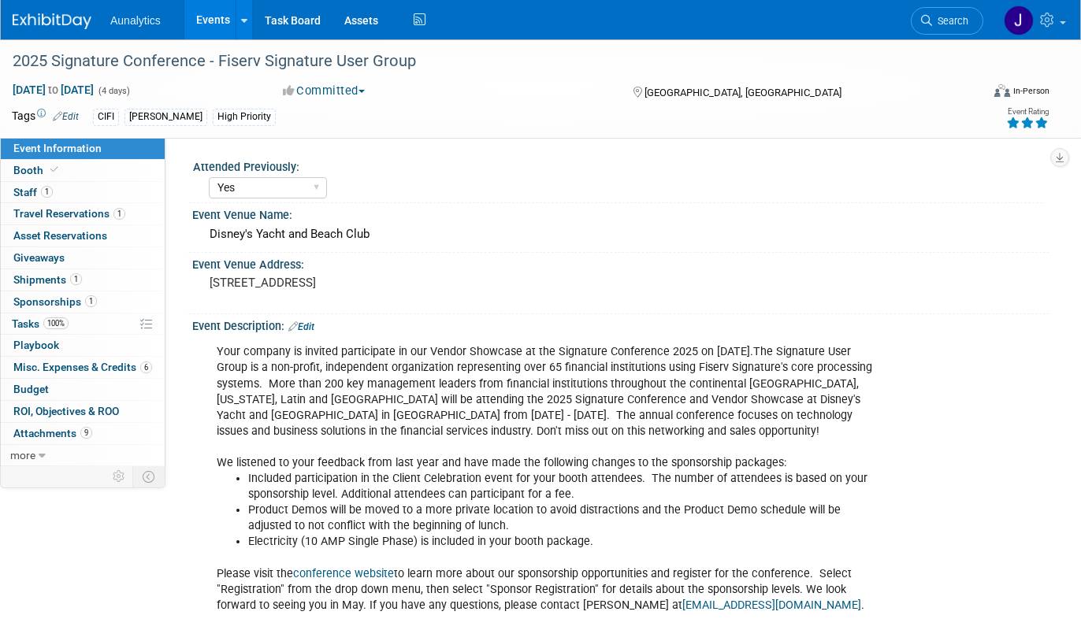
select select "Yes"
select select "CIFI Sales"
select select "Financial"
select select "National"
select select "Accepted"
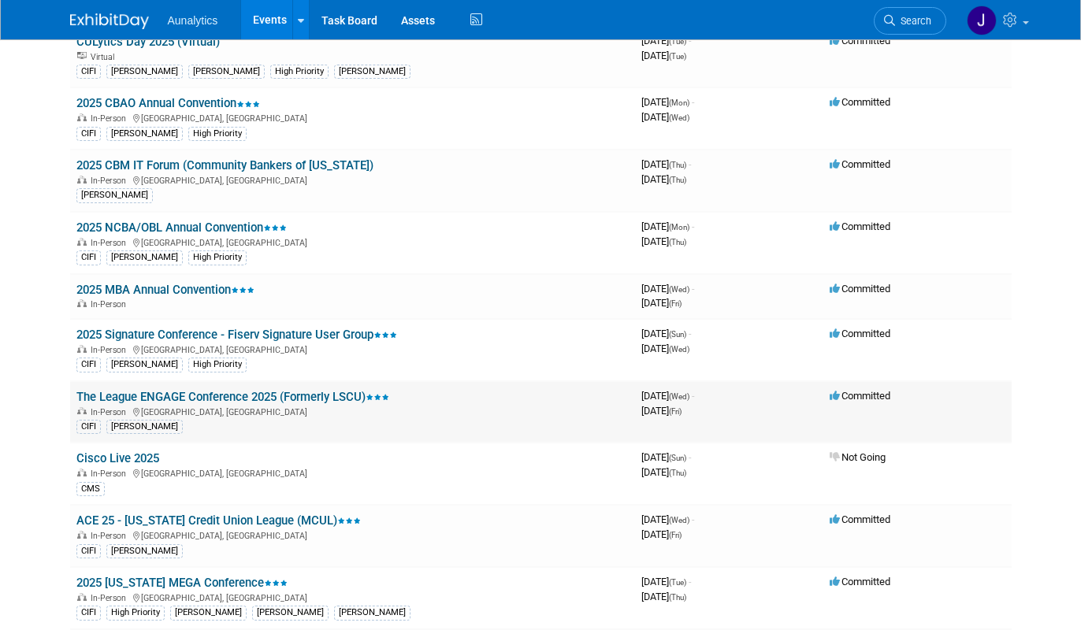
click at [190, 405] on div "In-Person Orlando, FL" at bounding box center [352, 411] width 552 height 13
click at [191, 398] on link "The League ENGAGE Conference 2025 (Formerly LSCU)" at bounding box center [232, 397] width 313 height 14
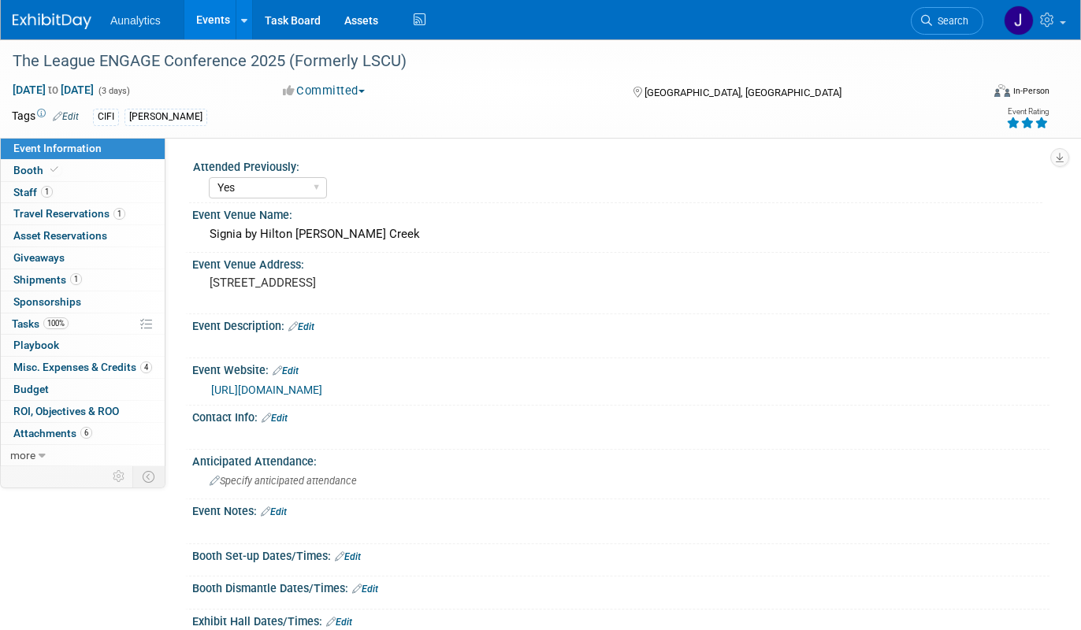
select select "Yes"
click at [202, 17] on link "Events" at bounding box center [212, 19] width 57 height 39
